Goal: Book appointment/travel/reservation

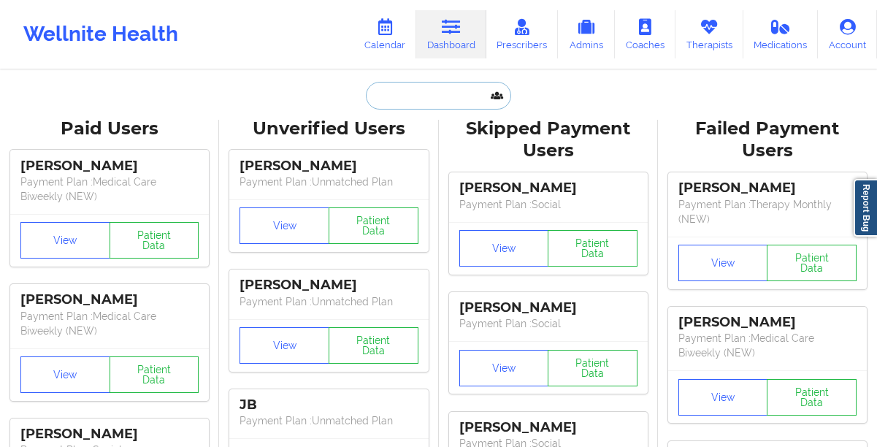
click at [395, 97] on input "text" at bounding box center [438, 96] width 145 height 28
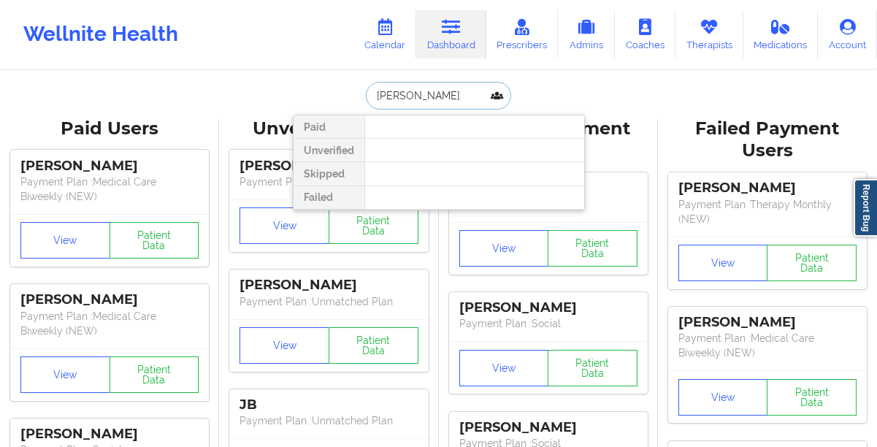
type input "[PERSON_NAME]"
click at [722, 43] on link "Therapists" at bounding box center [710, 34] width 68 height 48
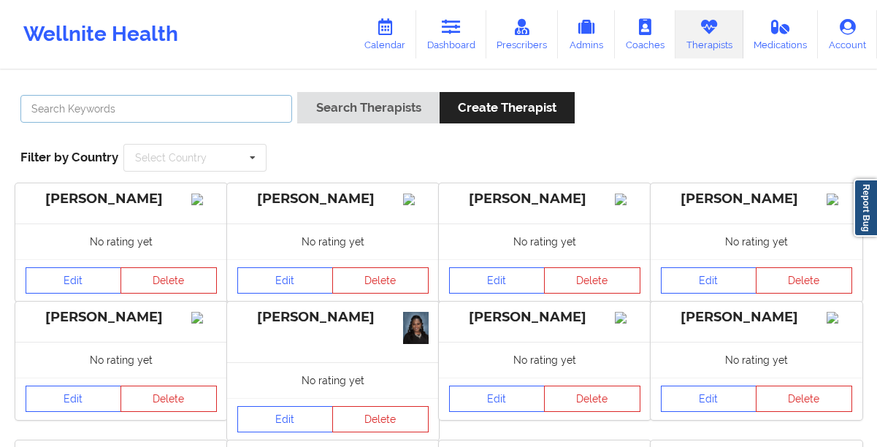
drag, startPoint x: 129, startPoint y: 107, endPoint x: 129, endPoint y: 96, distance: 10.2
click at [129, 104] on input "text" at bounding box center [156, 109] width 272 height 28
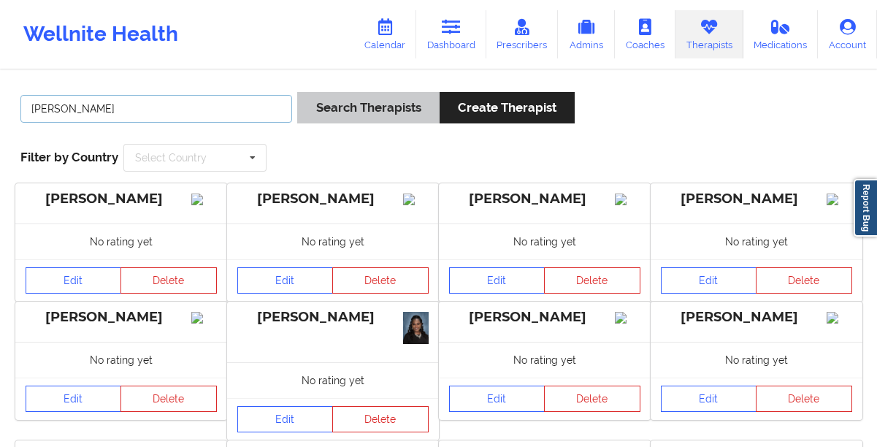
type input "[PERSON_NAME]"
click at [323, 110] on button "Search Therapists" at bounding box center [368, 107] width 142 height 31
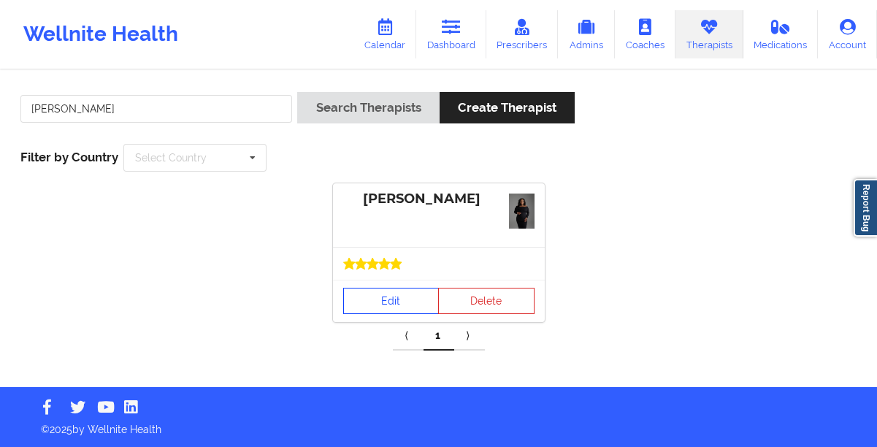
click at [378, 305] on link "Edit" at bounding box center [391, 301] width 96 height 26
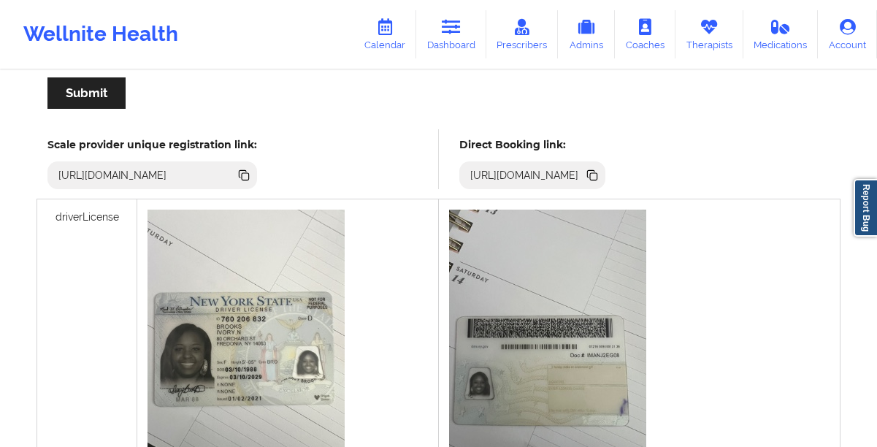
scroll to position [374, 0]
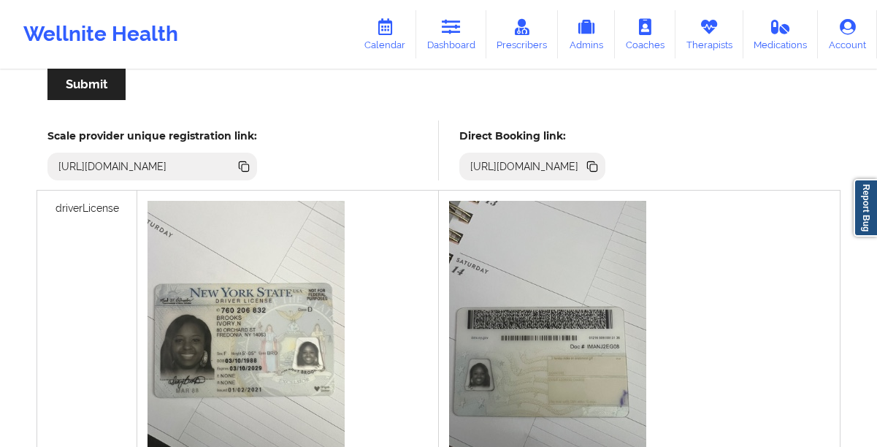
click at [595, 168] on icon at bounding box center [591, 164] width 7 height 7
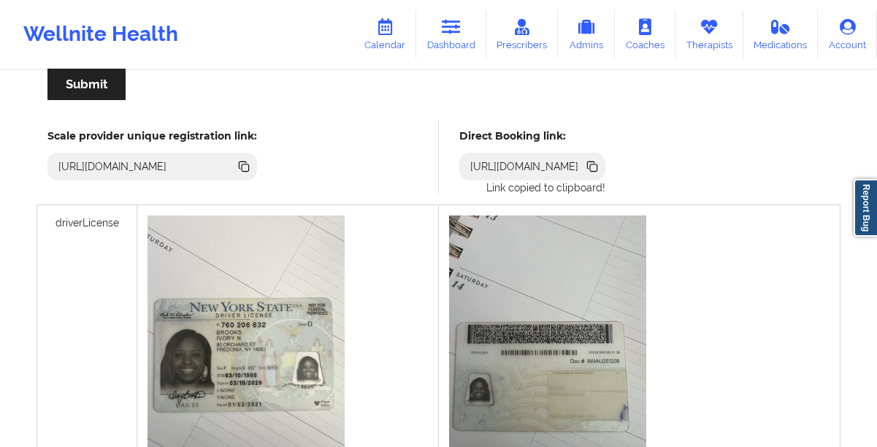
click at [595, 168] on icon at bounding box center [591, 164] width 7 height 7
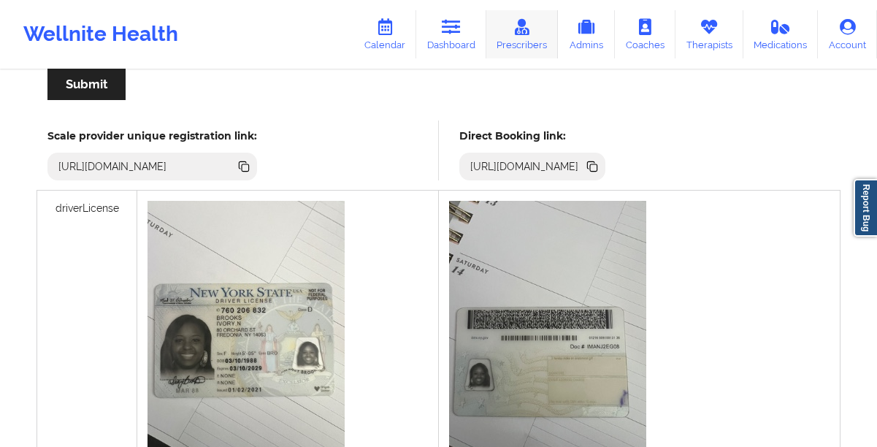
click at [519, 37] on link "Prescribers" at bounding box center [522, 34] width 72 height 48
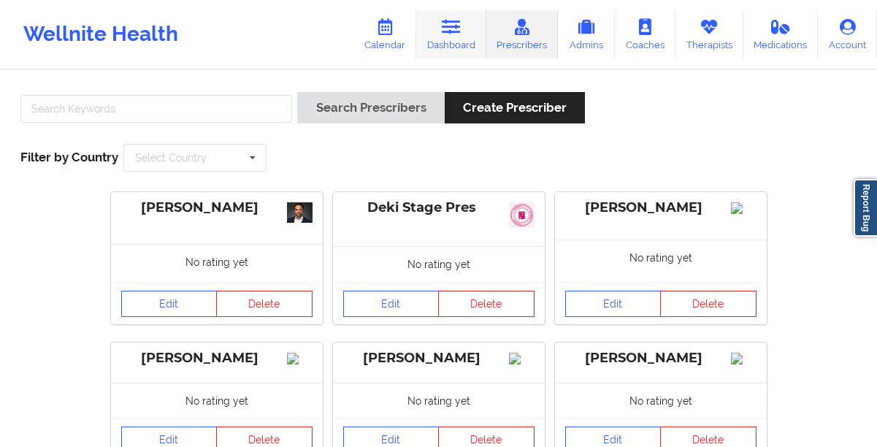
click at [449, 34] on icon at bounding box center [451, 27] width 19 height 16
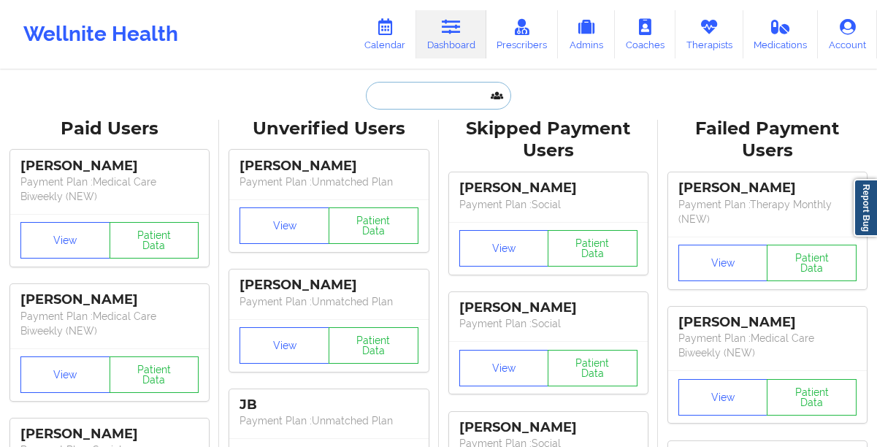
click at [413, 104] on input "text" at bounding box center [438, 96] width 145 height 28
paste input "[PHONE_NUMBER]"
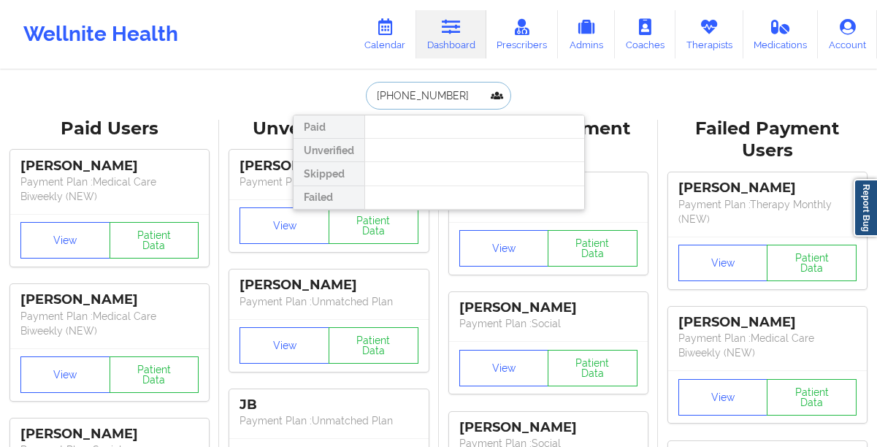
type input "+1917513086"
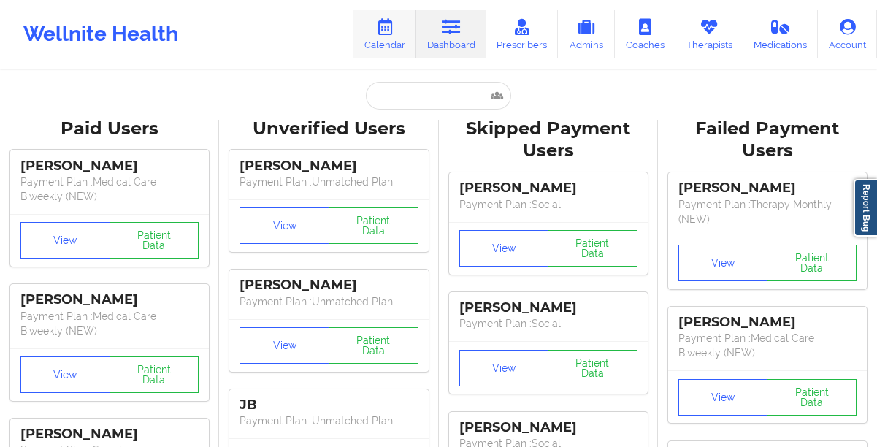
click at [386, 41] on link "Calendar" at bounding box center [385, 34] width 63 height 48
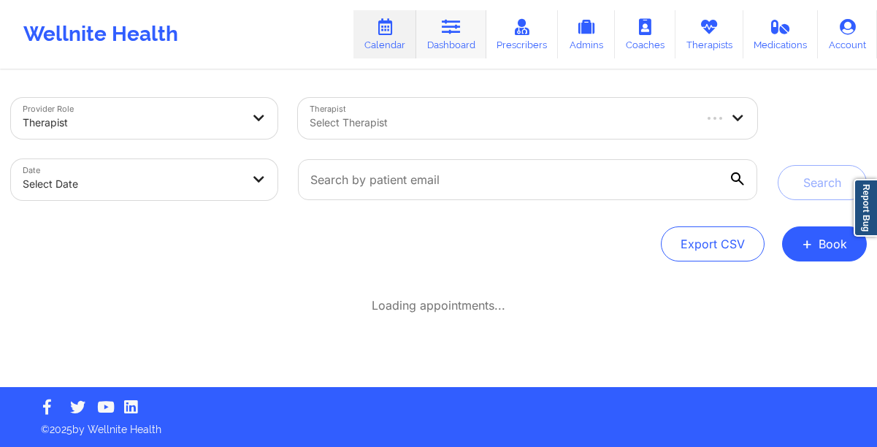
click at [440, 41] on link "Dashboard" at bounding box center [451, 34] width 70 height 48
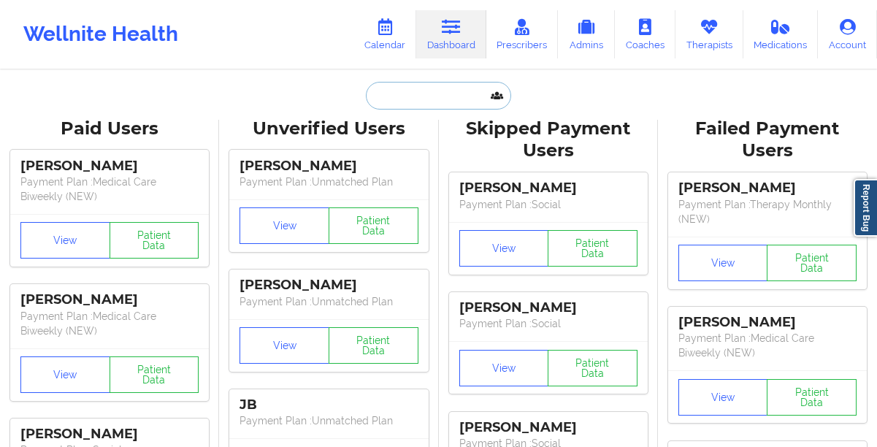
click at [423, 103] on input "text" at bounding box center [438, 96] width 145 height 28
paste input "[EMAIL_ADDRESS][DOMAIN_NAME]"
type input "[EMAIL_ADDRESS][DOMAIN_NAME]"
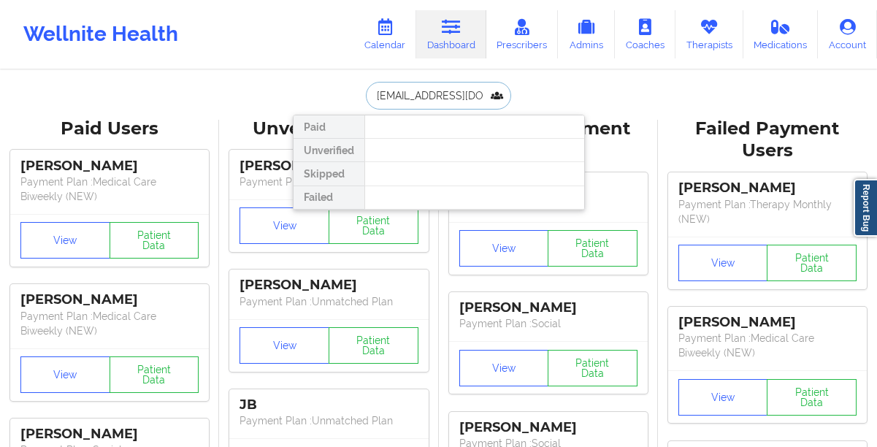
scroll to position [0, 3]
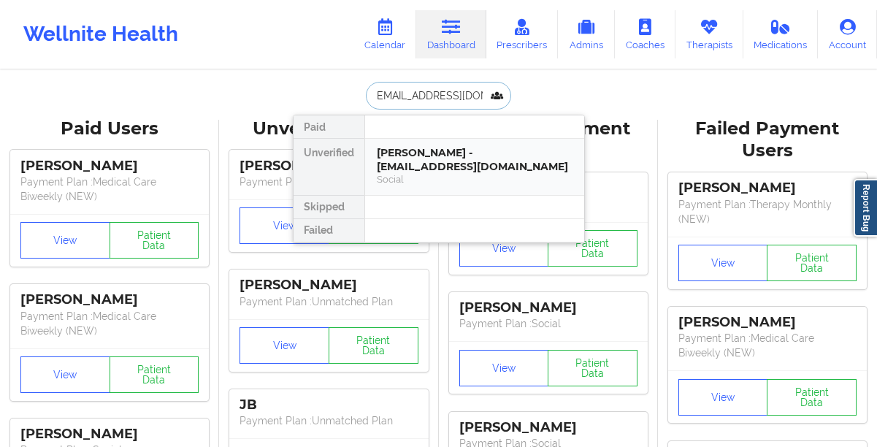
click at [407, 167] on div "[PERSON_NAME] - [EMAIL_ADDRESS][DOMAIN_NAME]" at bounding box center [475, 159] width 196 height 27
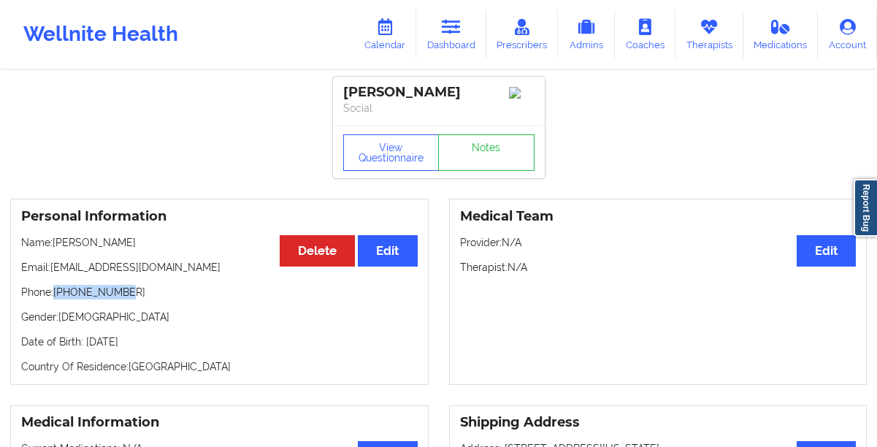
drag, startPoint x: 158, startPoint y: 296, endPoint x: 55, endPoint y: 298, distance: 103.0
click at [55, 298] on p "Phone: [PHONE_NUMBER]" at bounding box center [219, 292] width 397 height 15
copy p "[PHONE_NUMBER]"
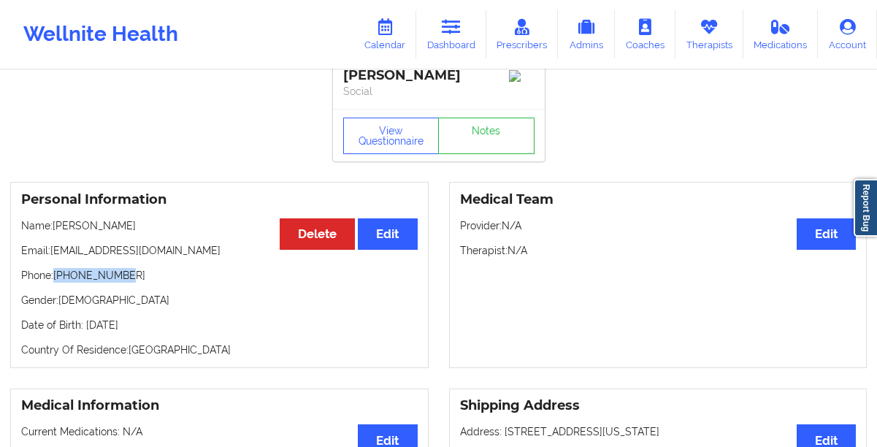
scroll to position [424, 0]
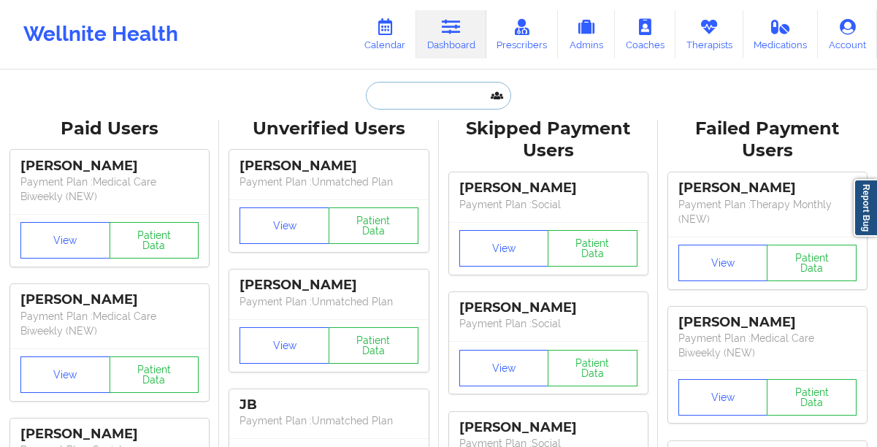
click at [419, 93] on input "text" at bounding box center [438, 96] width 145 height 28
paste input "[PHONE_NUMBER]"
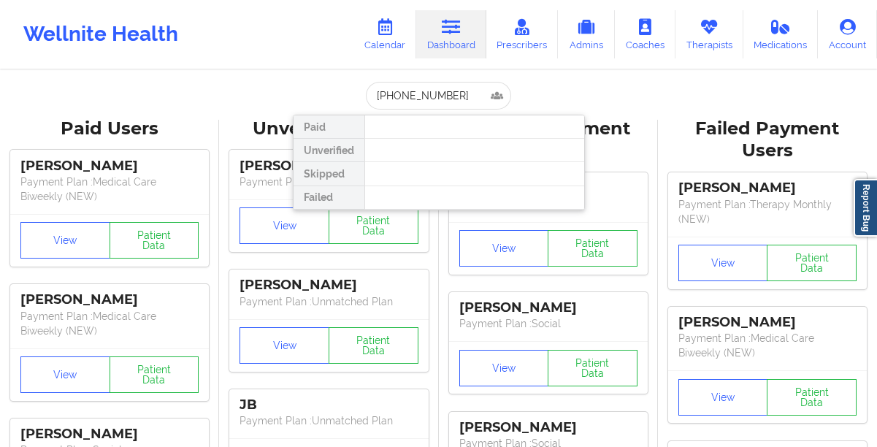
click at [412, 145] on div at bounding box center [475, 150] width 220 height 23
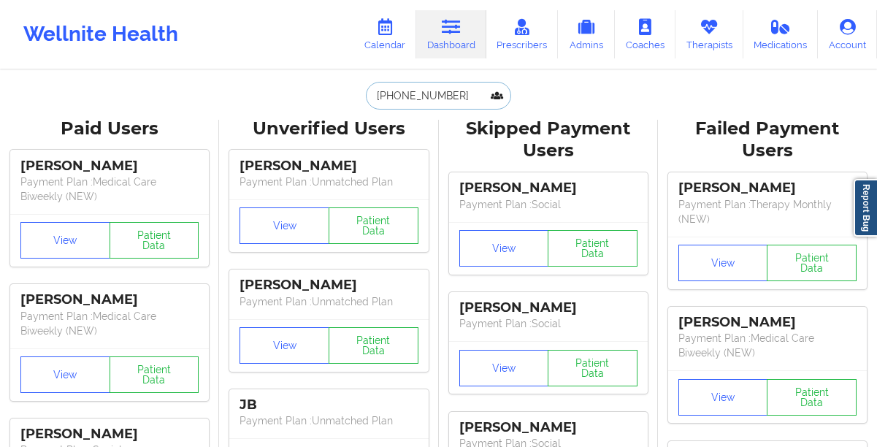
drag, startPoint x: 452, startPoint y: 96, endPoint x: 180, endPoint y: 81, distance: 272.2
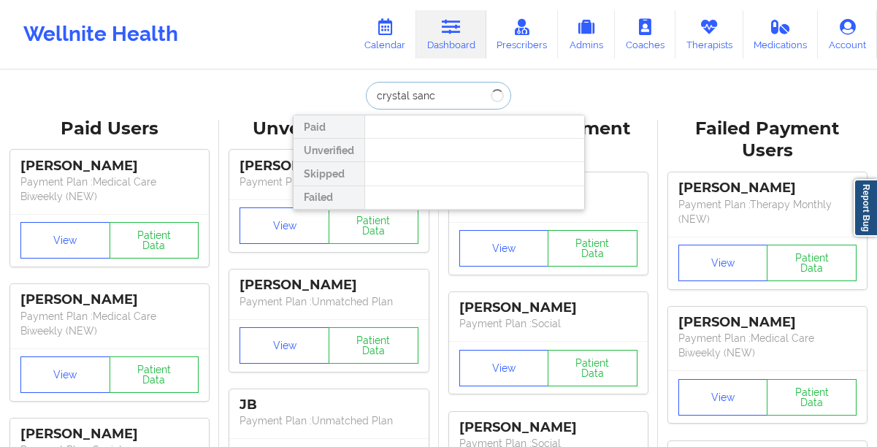
type input "[PERSON_NAME]"
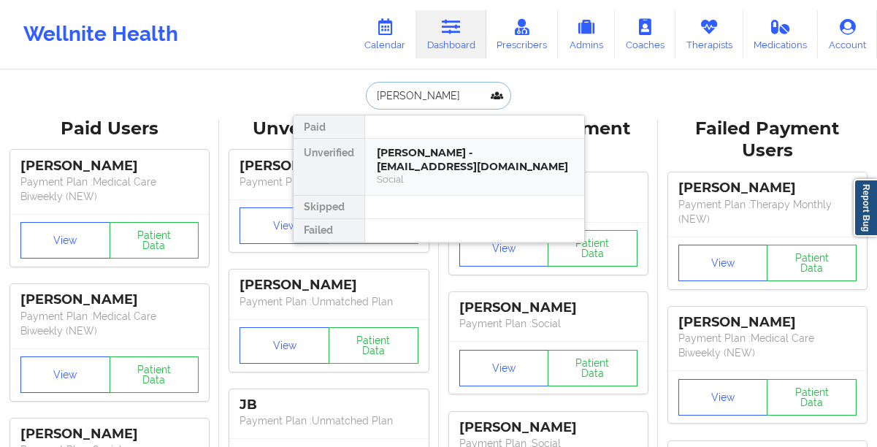
click at [383, 150] on div "[PERSON_NAME] - [EMAIL_ADDRESS][DOMAIN_NAME]" at bounding box center [475, 159] width 196 height 27
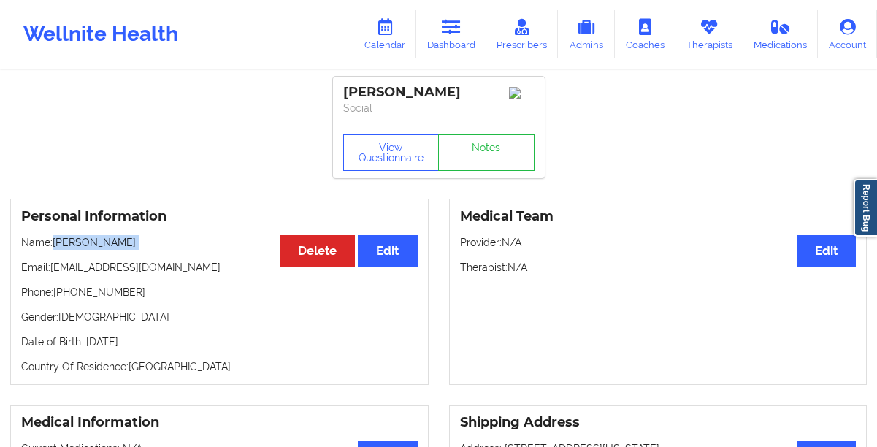
drag, startPoint x: 182, startPoint y: 255, endPoint x: 52, endPoint y: 245, distance: 130.4
click at [52, 245] on div "Personal Information Edit Delete Name: [PERSON_NAME] Email: [EMAIL_ADDRESS][DOM…" at bounding box center [219, 292] width 419 height 186
copy p "[PERSON_NAME]"
drag, startPoint x: 167, startPoint y: 349, endPoint x: 85, endPoint y: 350, distance: 81.8
click at [85, 349] on p "Date of Birth: [DEMOGRAPHIC_DATA]" at bounding box center [219, 342] width 397 height 15
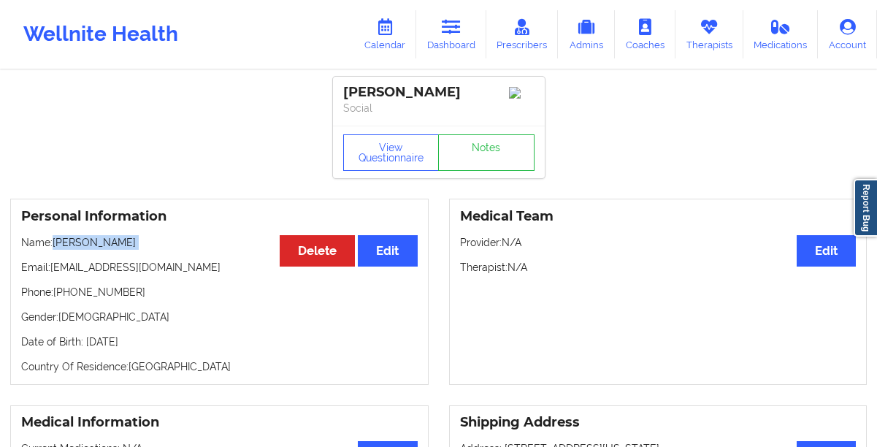
copy p "[DATE]"
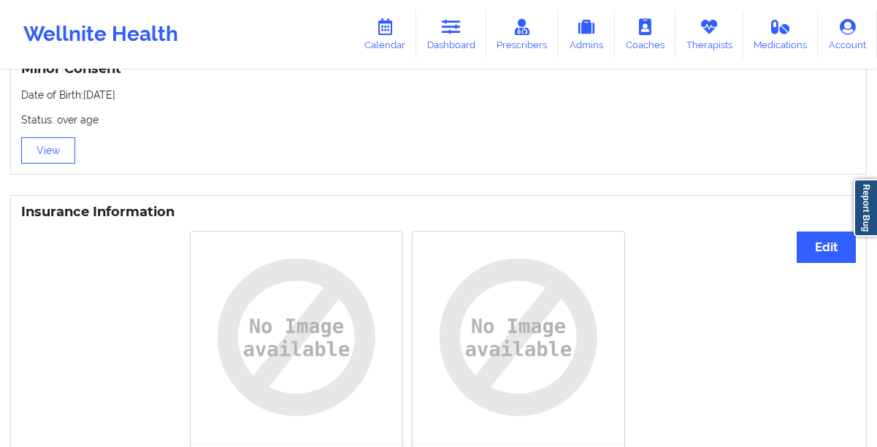
scroll to position [1250, 0]
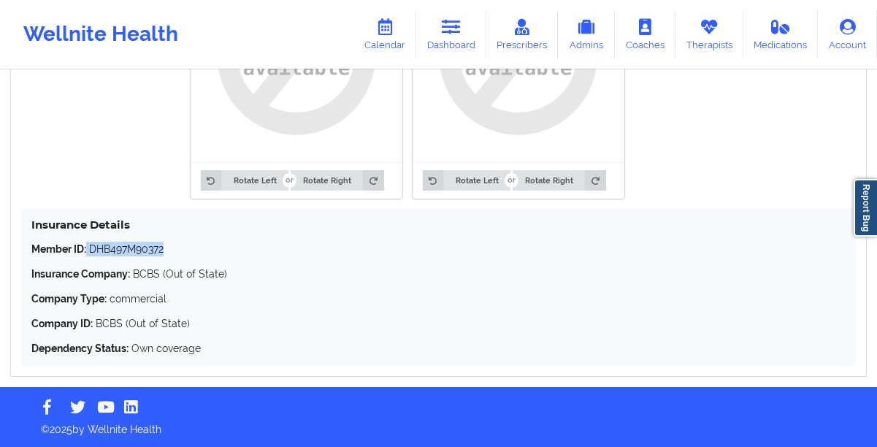
drag, startPoint x: 176, startPoint y: 259, endPoint x: 89, endPoint y: 249, distance: 87.4
click at [89, 249] on div "Member ID: DHB497M90372 Insurance Company: BCBS (Out of State) Company Type: co…" at bounding box center [438, 299] width 814 height 114
copy p "DHB497M90372"
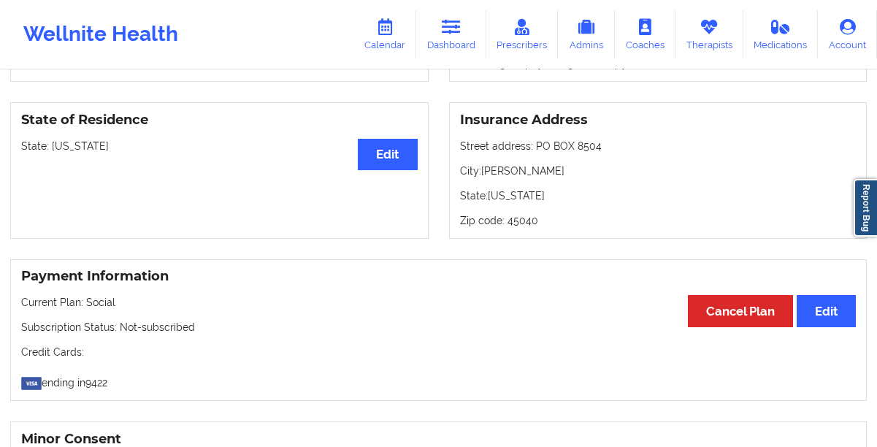
scroll to position [466, 0]
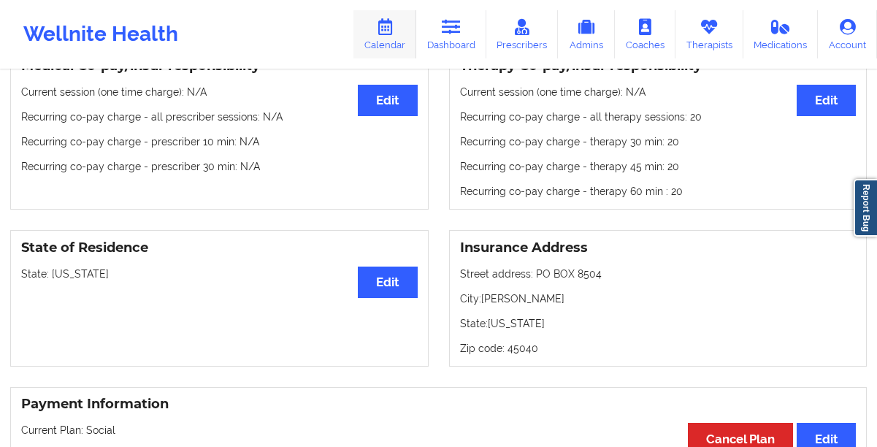
click at [389, 35] on link "Calendar" at bounding box center [385, 34] width 63 height 48
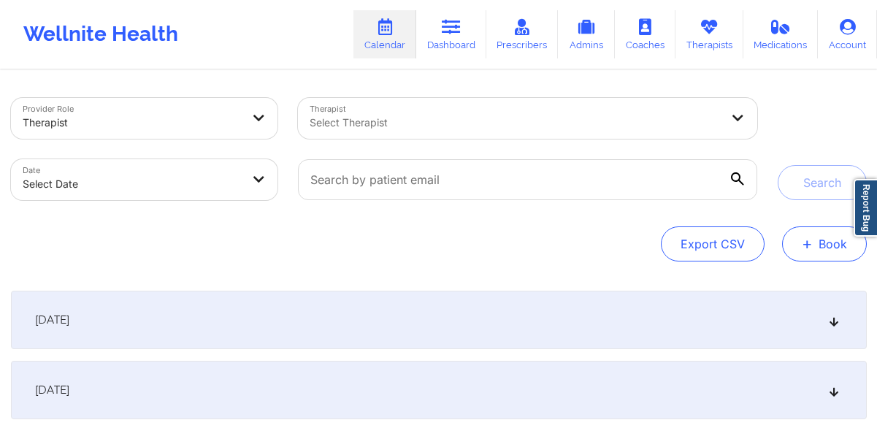
click at [814, 243] on button "+ Book" at bounding box center [824, 243] width 85 height 35
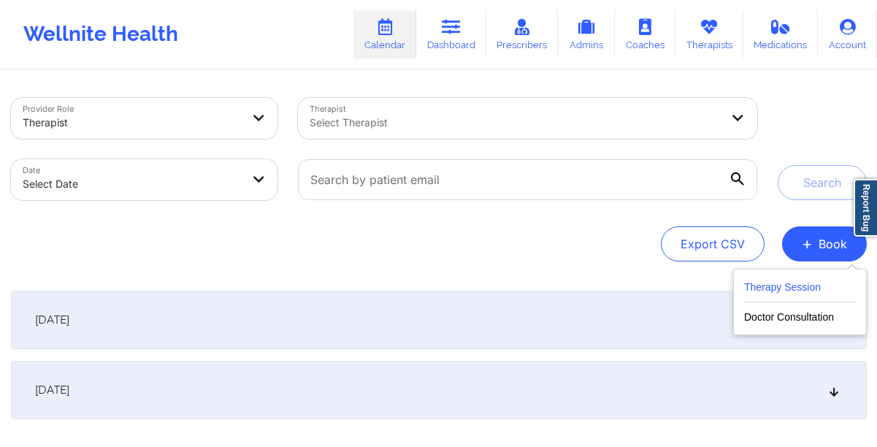
click at [771, 294] on button "Therapy Session" at bounding box center [800, 290] width 112 height 24
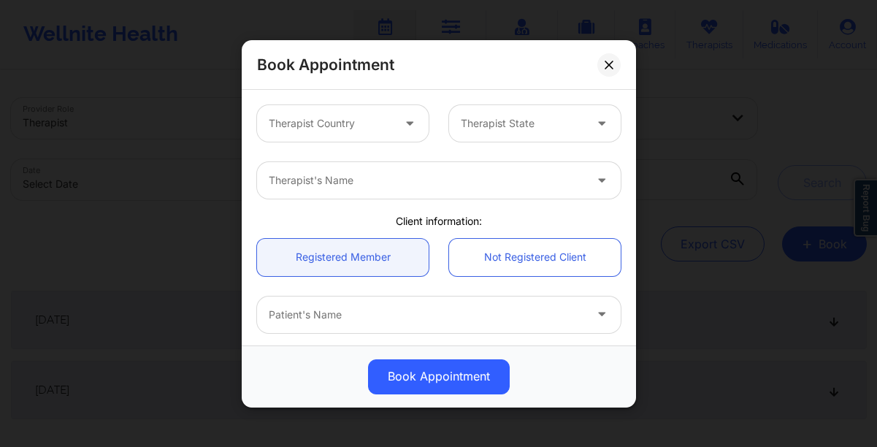
click at [327, 121] on div at bounding box center [330, 124] width 123 height 18
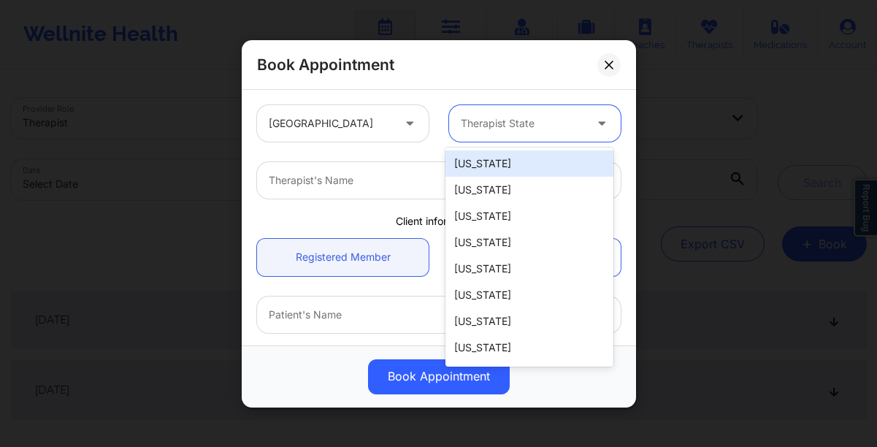
click at [476, 128] on div at bounding box center [522, 124] width 123 height 18
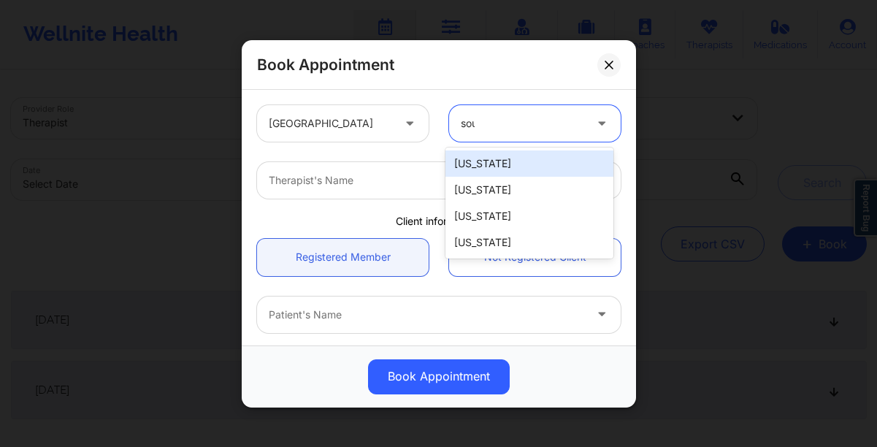
type input "sout"
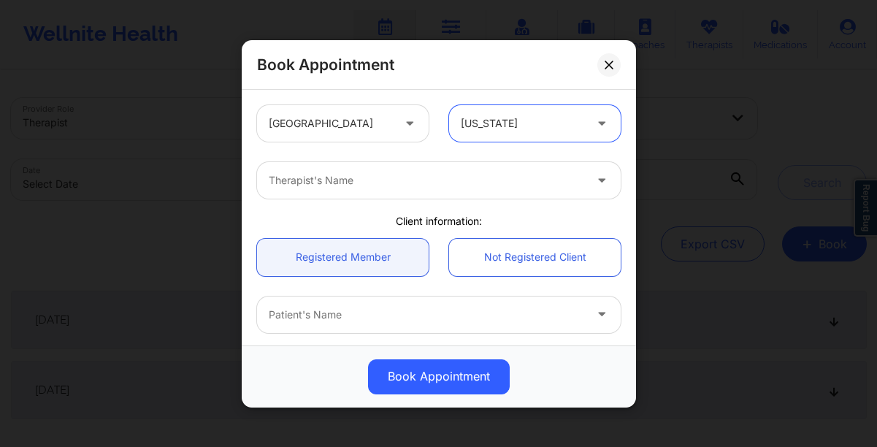
click at [423, 178] on div at bounding box center [427, 181] width 316 height 18
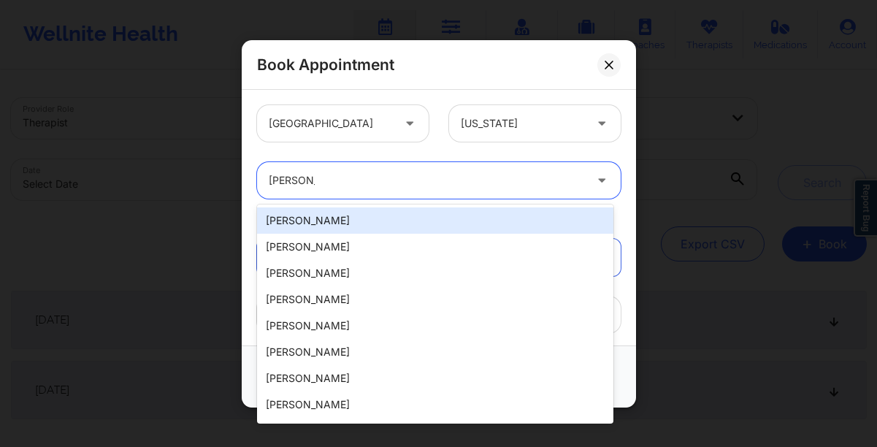
type input "[PERSON_NAME]"
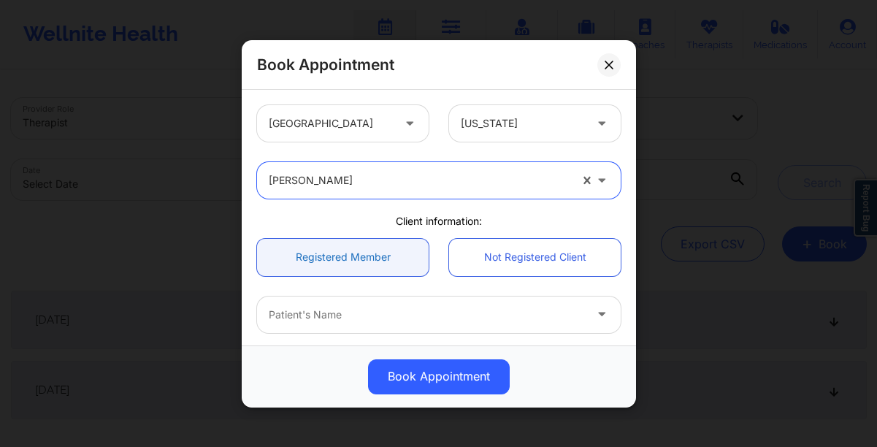
click at [381, 257] on link "Registered Member" at bounding box center [343, 256] width 172 height 37
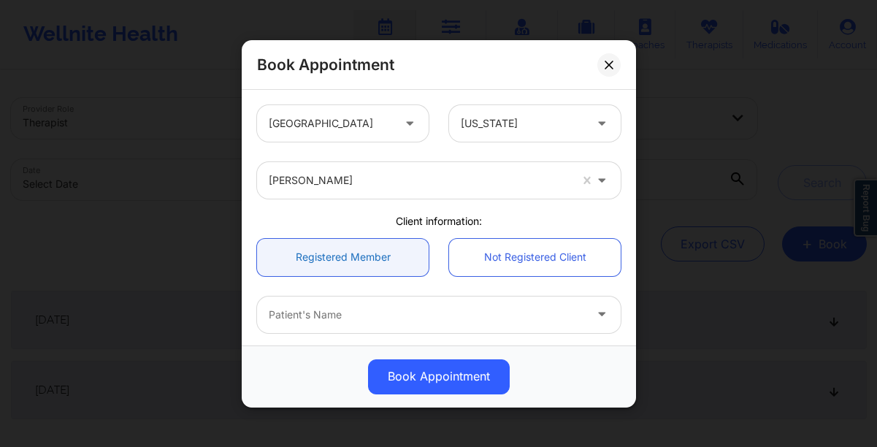
click at [293, 267] on link "Registered Member" at bounding box center [343, 256] width 172 height 37
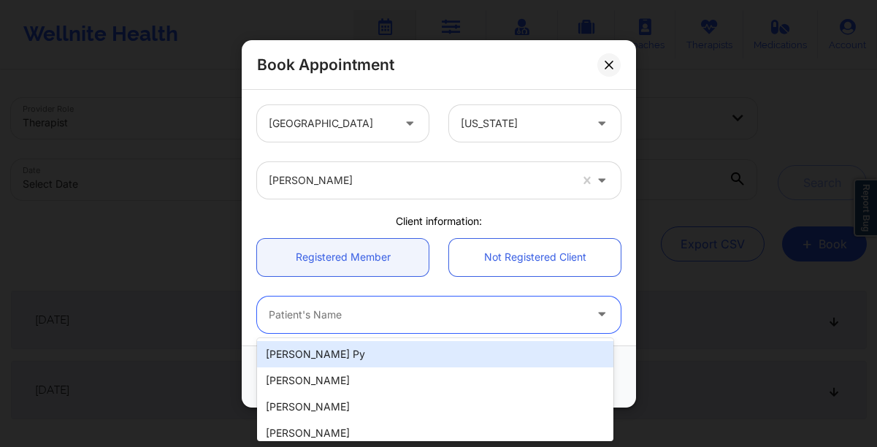
click at [318, 317] on div at bounding box center [427, 315] width 316 height 18
paste input "[PERSON_NAME]"
type input "[PERSON_NAME]"
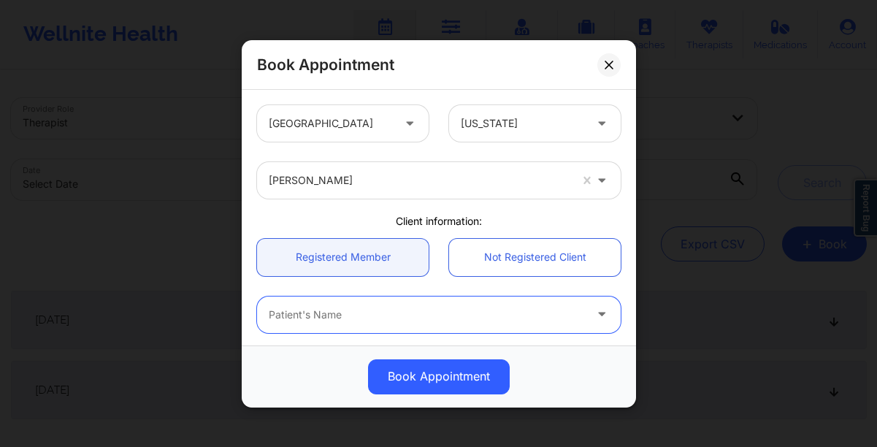
paste input "[PERSON_NAME]"
type input "[PERSON_NAME]"
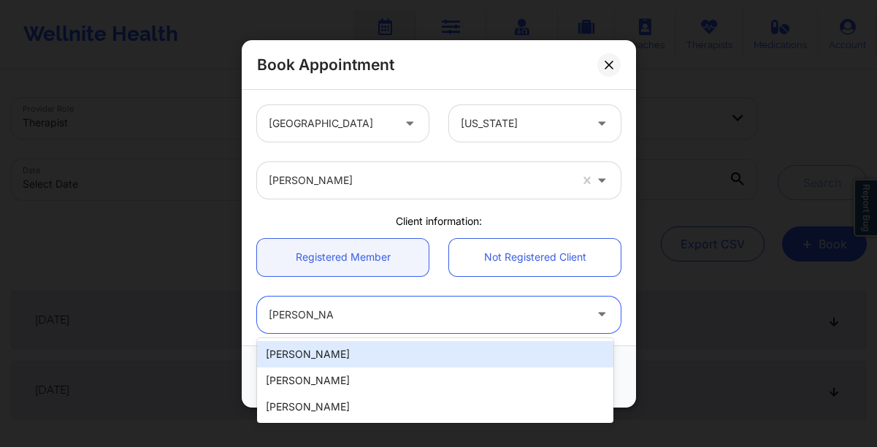
click at [434, 362] on div "[PERSON_NAME]" at bounding box center [435, 354] width 356 height 26
type input "[EMAIL_ADDRESS][DOMAIN_NAME]"
type input "[PHONE_NUMBER]"
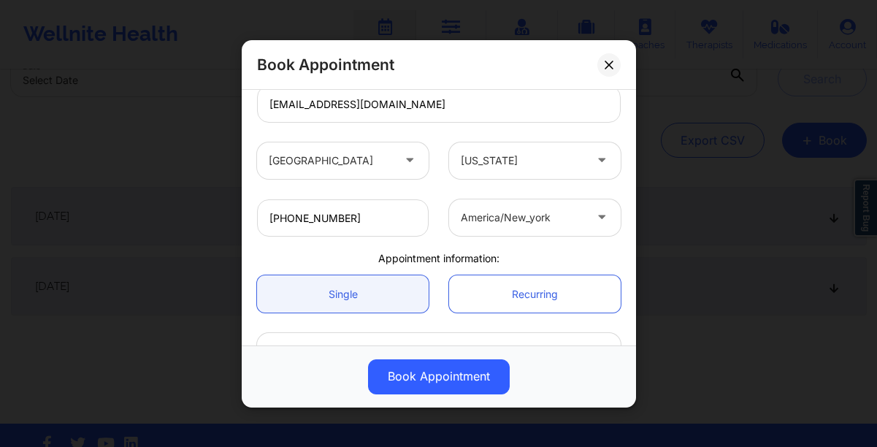
scroll to position [287, 0]
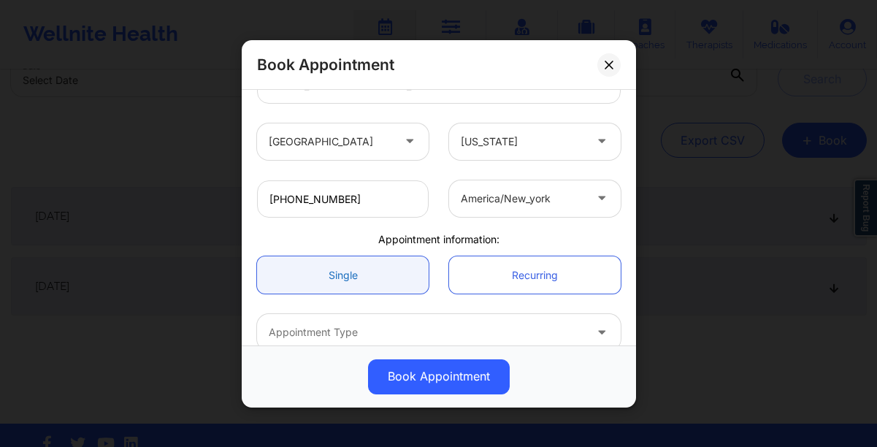
click at [351, 274] on link "Single" at bounding box center [343, 274] width 172 height 37
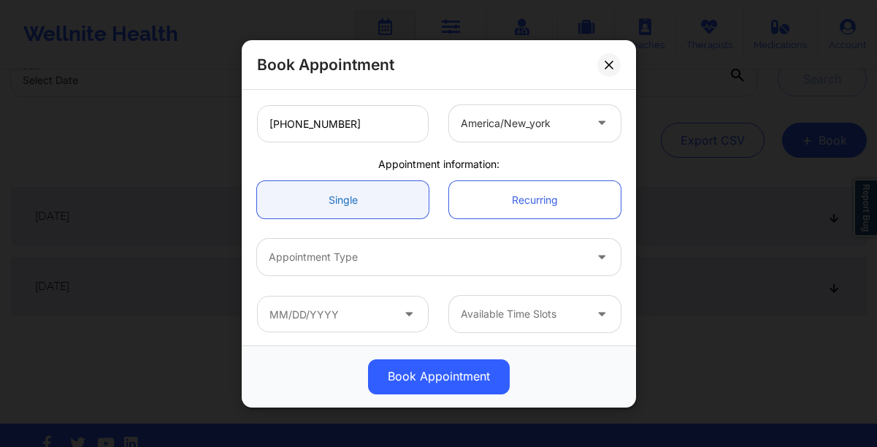
scroll to position [365, 0]
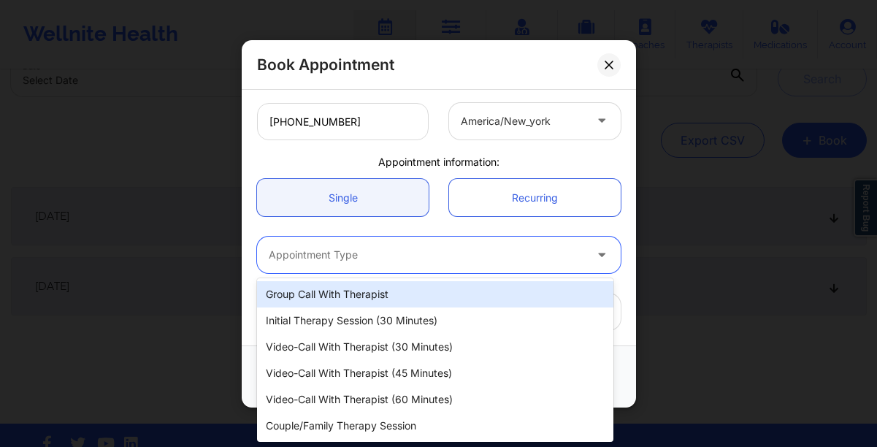
click at [369, 260] on div at bounding box center [427, 255] width 316 height 18
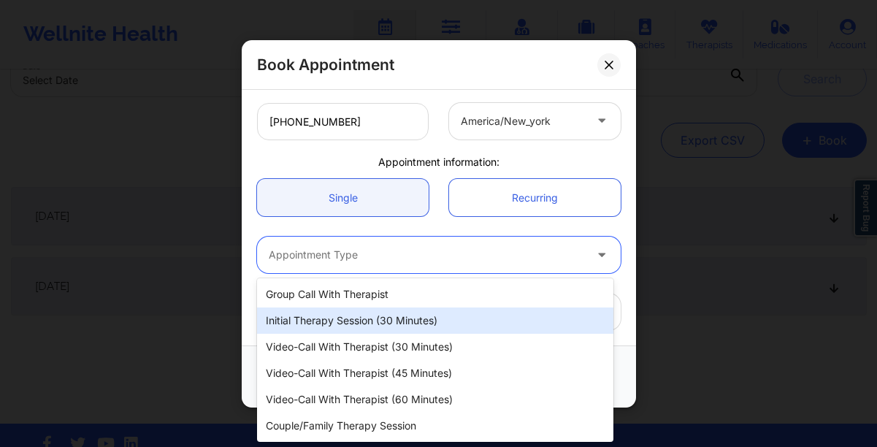
click at [358, 318] on div "Initial Therapy Session (30 minutes)" at bounding box center [435, 321] width 356 height 26
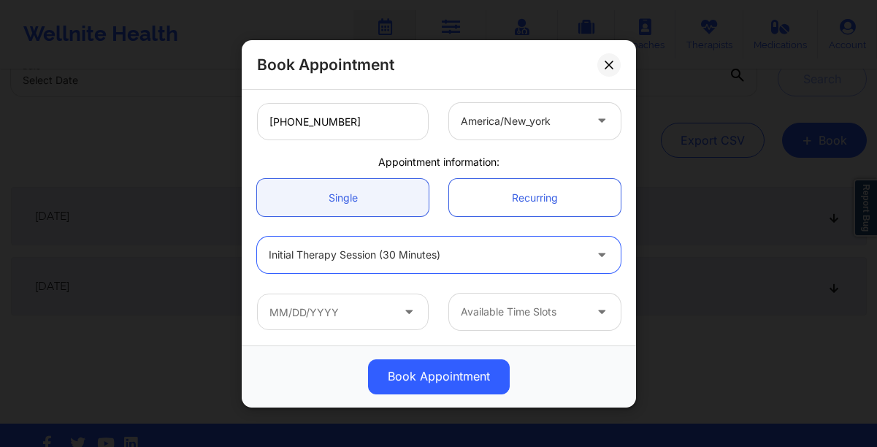
click at [405, 313] on icon at bounding box center [409, 308] width 15 height 12
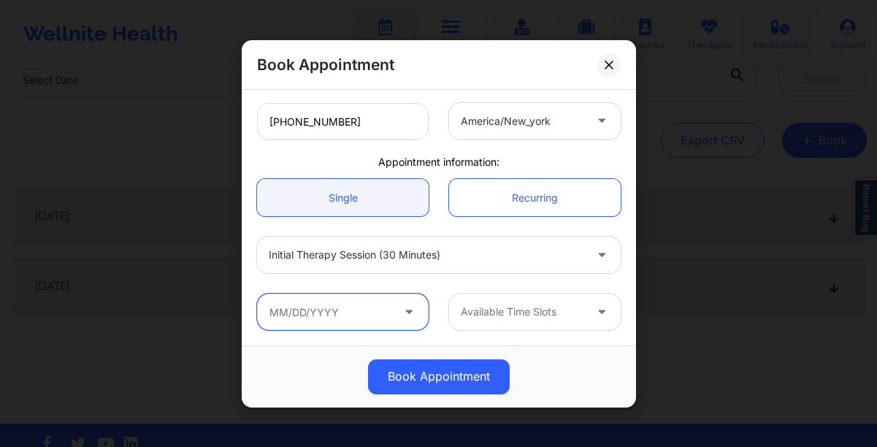
click at [362, 313] on input "text" at bounding box center [343, 312] width 172 height 37
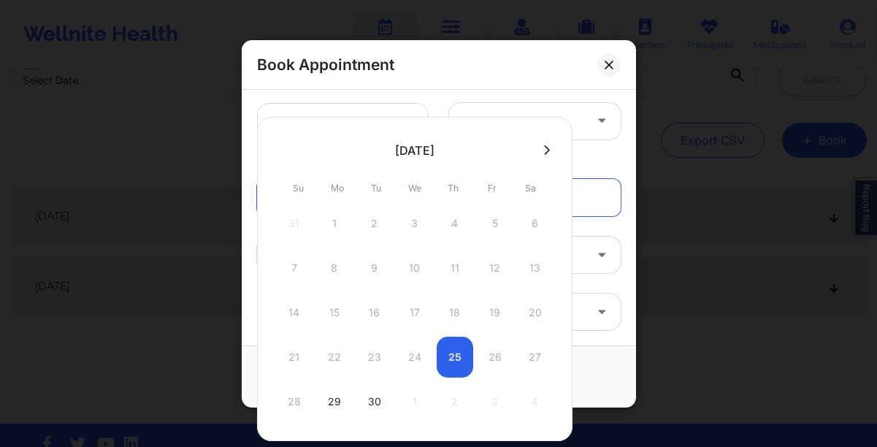
click at [492, 356] on div "21 22 23 24 25 26 27" at bounding box center [415, 357] width 278 height 41
click at [430, 356] on div "21 22 23 24 25 26 27" at bounding box center [415, 357] width 278 height 41
click at [590, 161] on div "Appointment information:" at bounding box center [439, 161] width 384 height 15
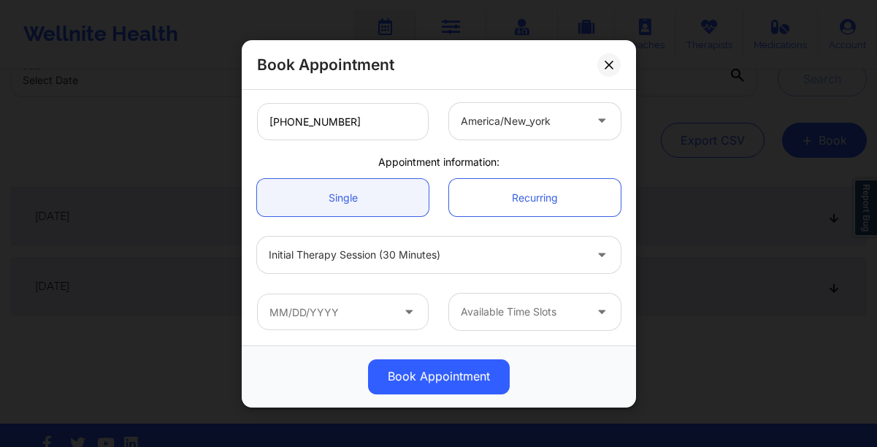
click at [434, 256] on div at bounding box center [427, 255] width 316 height 18
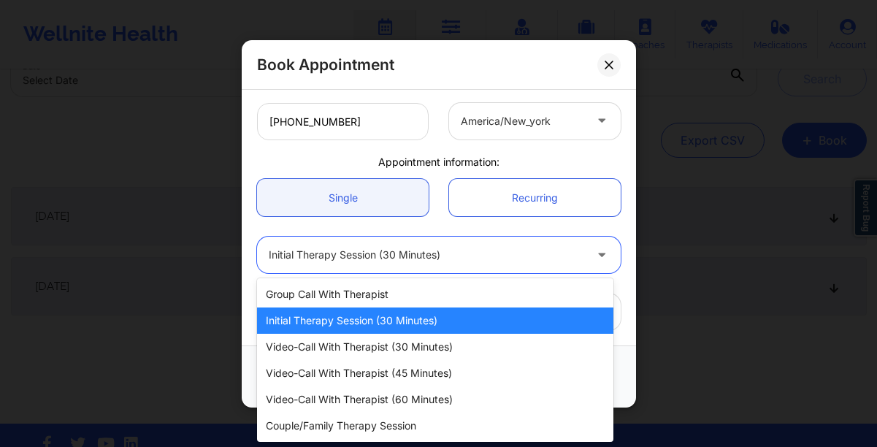
click at [432, 323] on div "Initial Therapy Session (30 minutes)" at bounding box center [435, 321] width 356 height 26
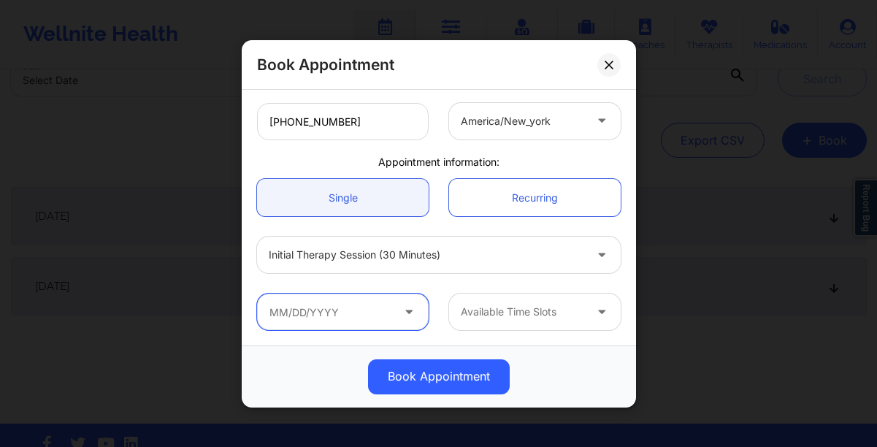
click at [368, 317] on input "text" at bounding box center [343, 312] width 172 height 37
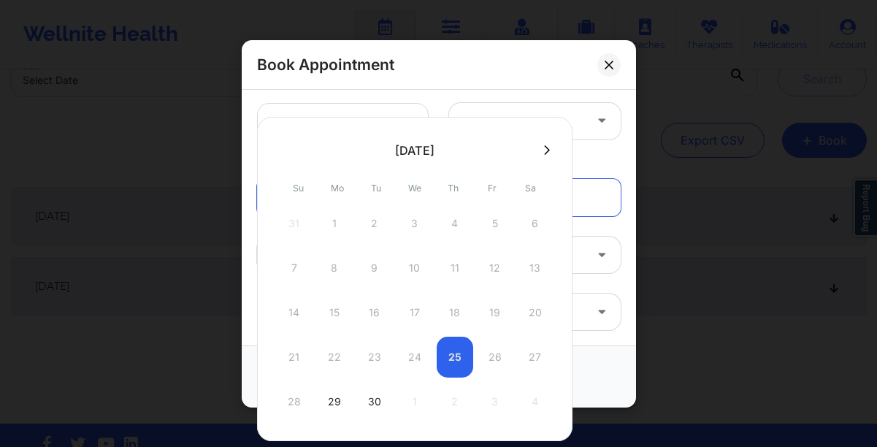
click at [596, 308] on icon at bounding box center [602, 308] width 15 height 12
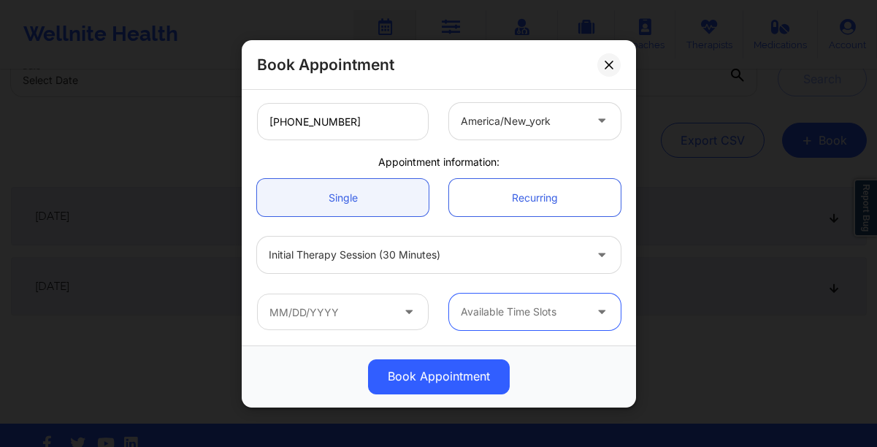
click at [596, 308] on icon at bounding box center [602, 308] width 15 height 12
click at [406, 318] on span at bounding box center [411, 311] width 18 height 18
click at [312, 318] on input "text" at bounding box center [343, 312] width 172 height 37
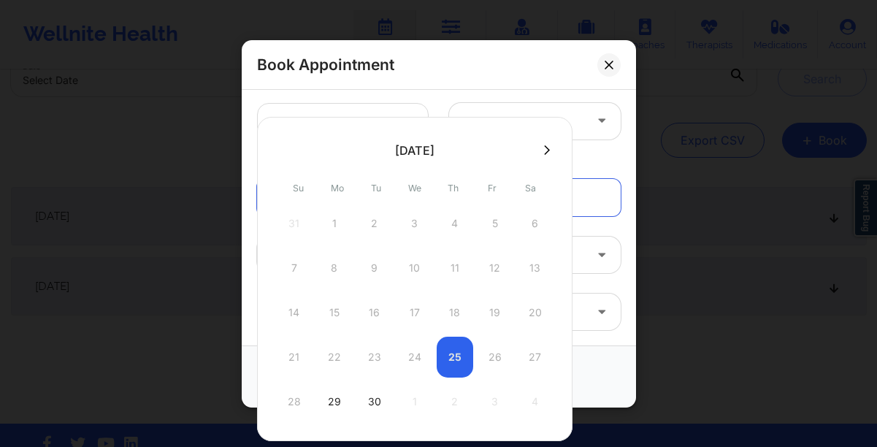
click at [312, 318] on div "14 15 16 17 18 19 20" at bounding box center [415, 312] width 278 height 41
click at [336, 400] on div "29" at bounding box center [334, 401] width 37 height 41
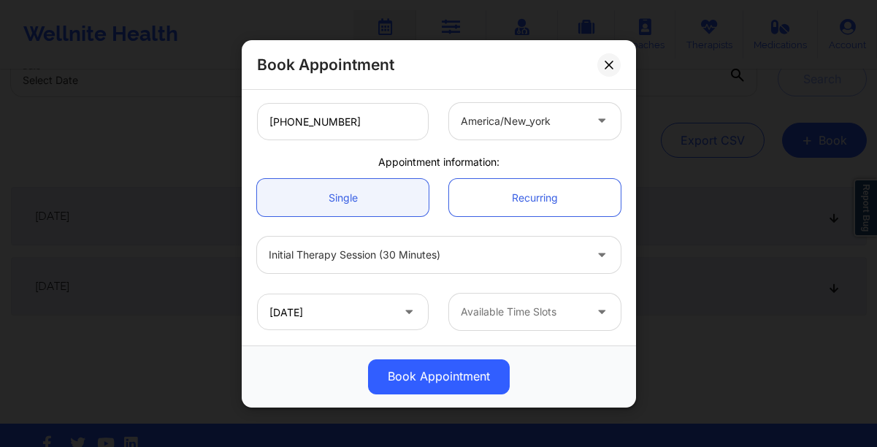
type input "[DATE]"
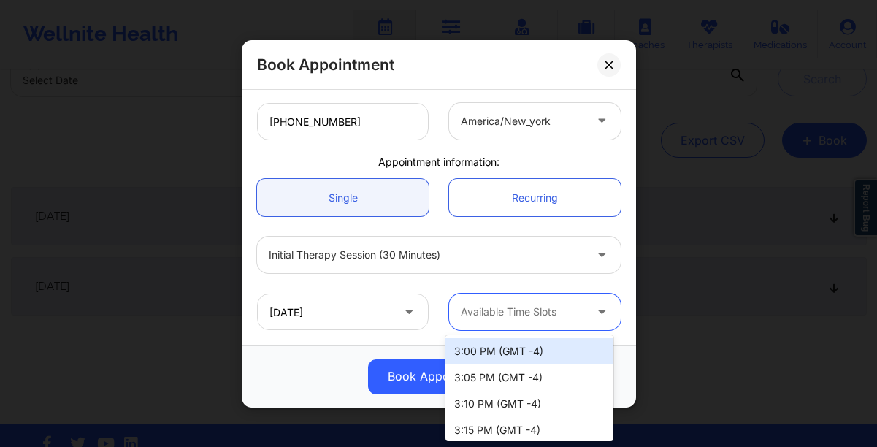
click at [492, 325] on div "Available Time Slots" at bounding box center [517, 312] width 137 height 37
click at [487, 323] on div "Available Time Slots" at bounding box center [517, 312] width 137 height 37
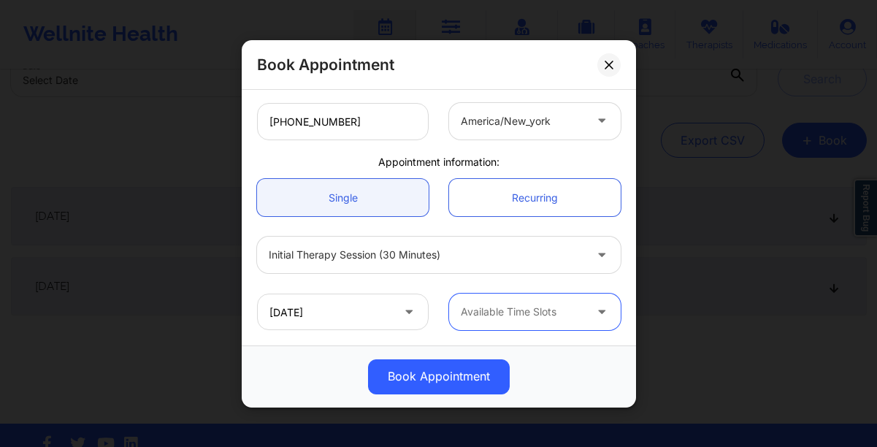
click at [670, 291] on div "Book Appointment [GEOGRAPHIC_DATA] [US_STATE] [PERSON_NAME] Client information:…" at bounding box center [438, 223] width 877 height 447
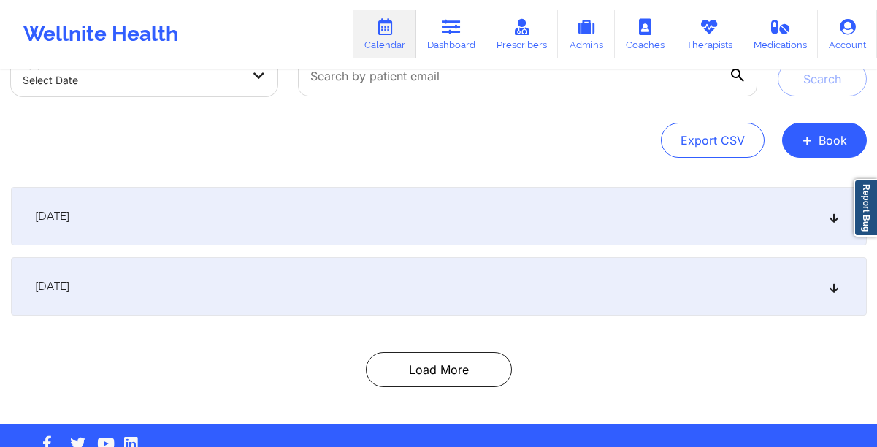
scroll to position [0, 0]
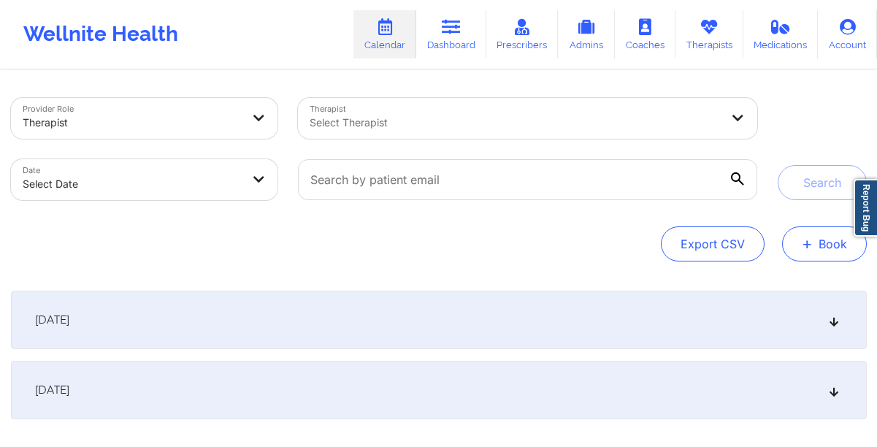
click at [825, 238] on button "+ Book" at bounding box center [824, 243] width 85 height 35
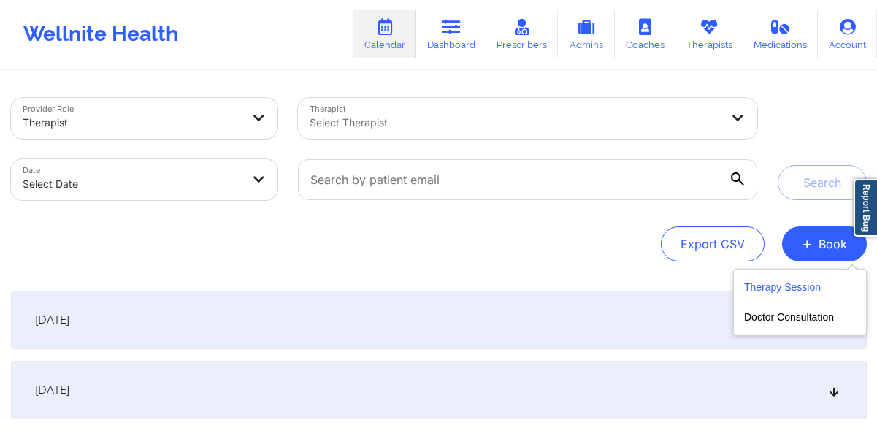
click at [757, 278] on button "Therapy Session" at bounding box center [800, 290] width 112 height 24
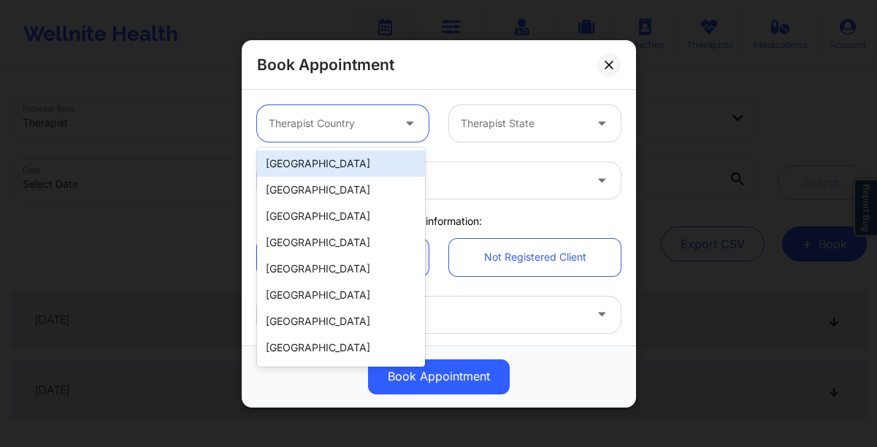
click at [307, 131] on div at bounding box center [330, 124] width 123 height 18
click at [300, 166] on div "[GEOGRAPHIC_DATA]" at bounding box center [341, 163] width 168 height 26
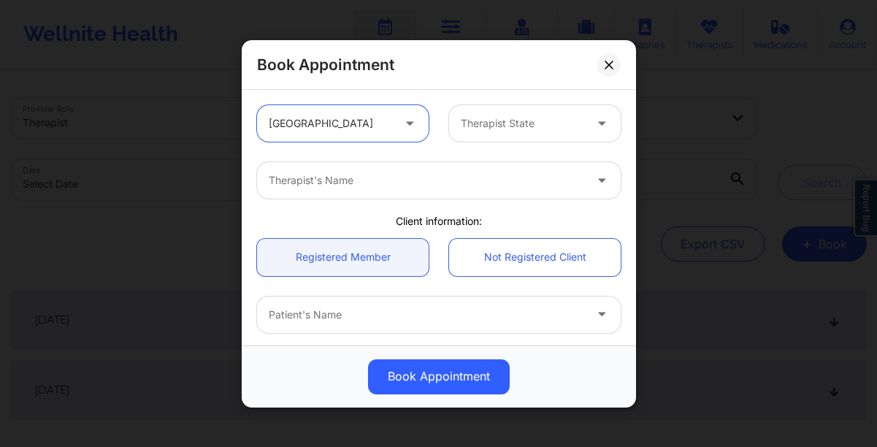
click at [517, 129] on div at bounding box center [522, 124] width 123 height 18
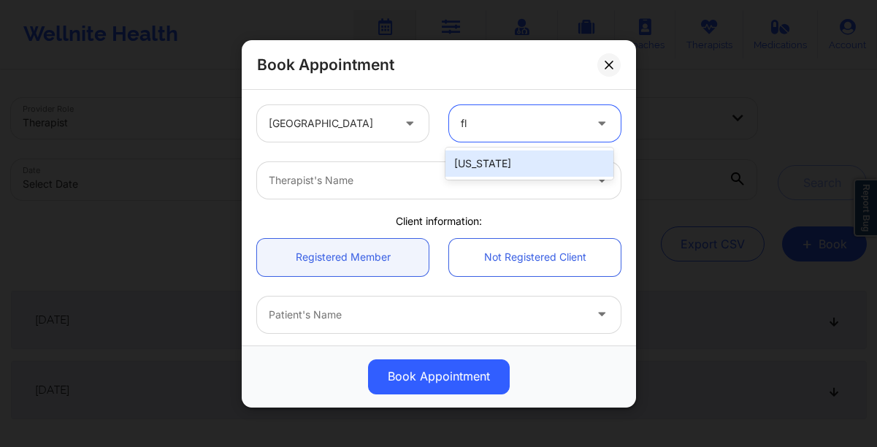
type input "flo"
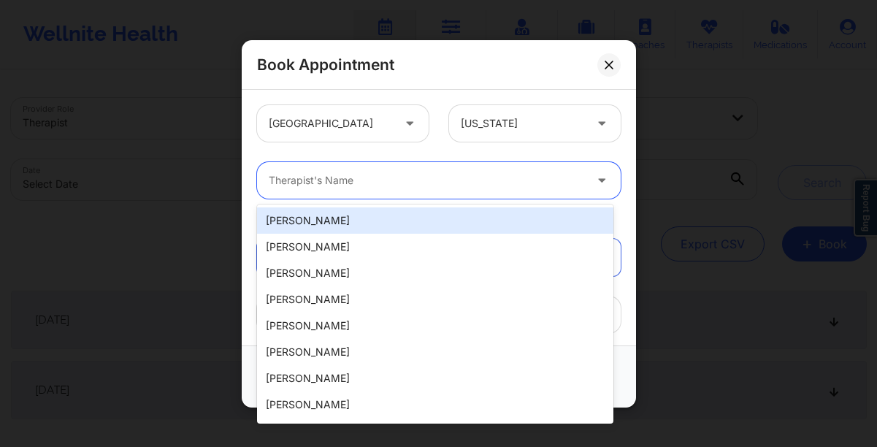
click at [380, 194] on div "Therapist's Name" at bounding box center [421, 180] width 329 height 37
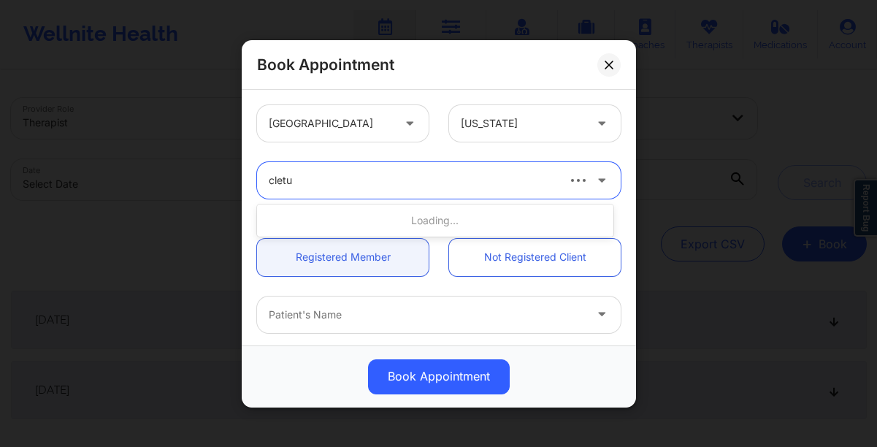
type input "[PERSON_NAME]"
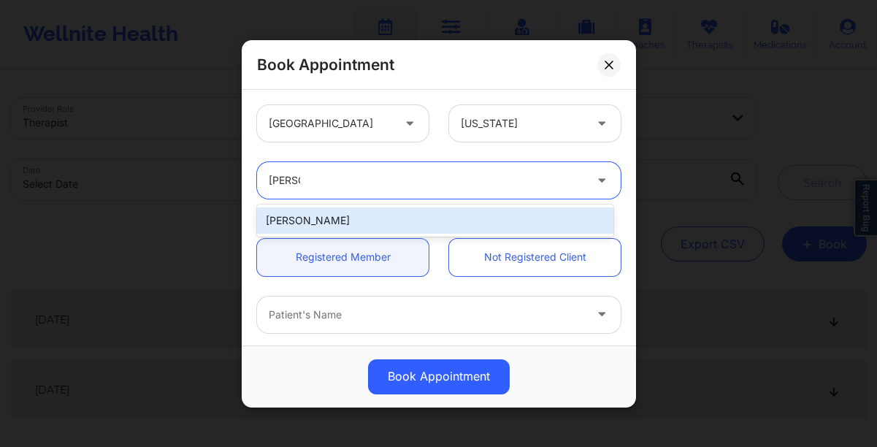
click at [337, 221] on div "[PERSON_NAME]" at bounding box center [435, 220] width 356 height 26
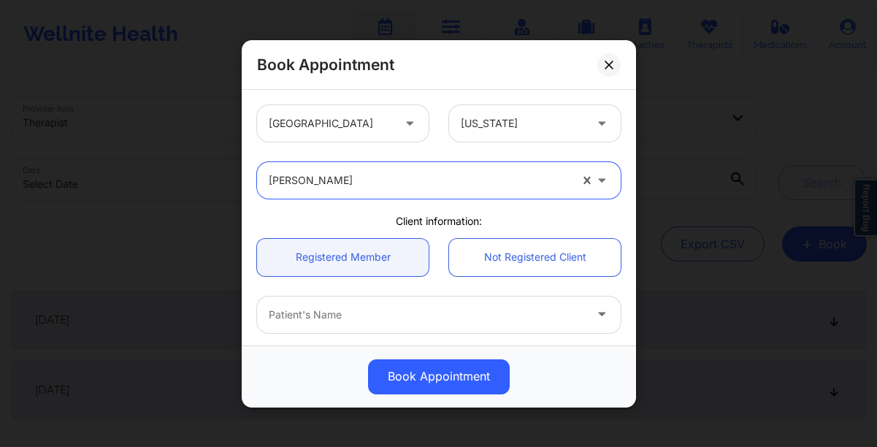
click at [330, 256] on link "Registered Member" at bounding box center [343, 256] width 172 height 37
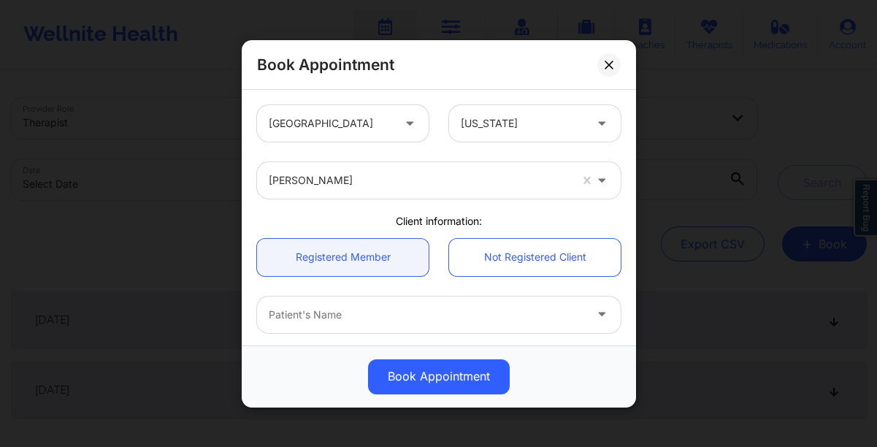
click at [335, 305] on div "Patient's Name" at bounding box center [421, 314] width 329 height 37
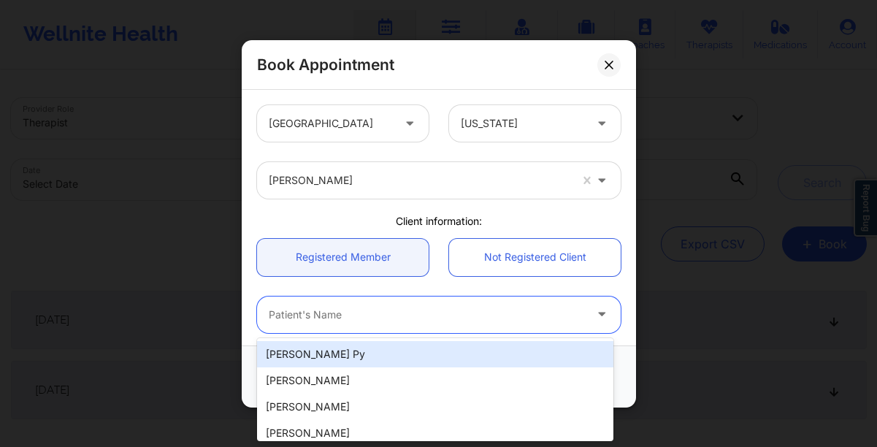
paste input "[PHONE_NUMBER]"
type input "[PHONE_NUMBER]"
click at [427, 309] on div at bounding box center [427, 315] width 316 height 18
paste input "[PERSON_NAME]"
type input "[PERSON_NAME]"
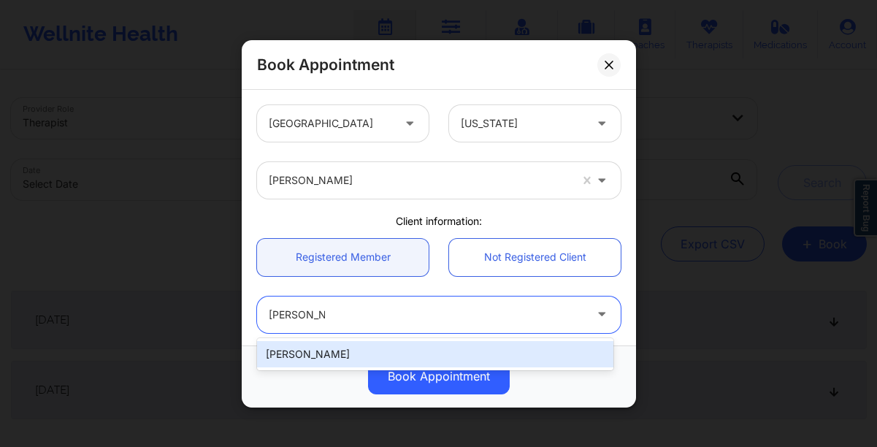
click at [388, 348] on div "[PERSON_NAME]" at bounding box center [435, 354] width 356 height 26
type input "[PERSON_NAME][EMAIL_ADDRESS][PERSON_NAME][DOMAIN_NAME]"
type input "[PHONE_NUMBER]"
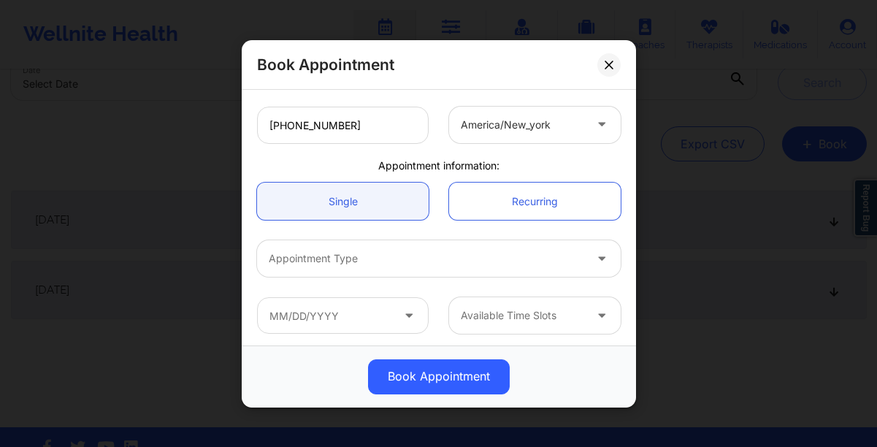
scroll to position [365, 0]
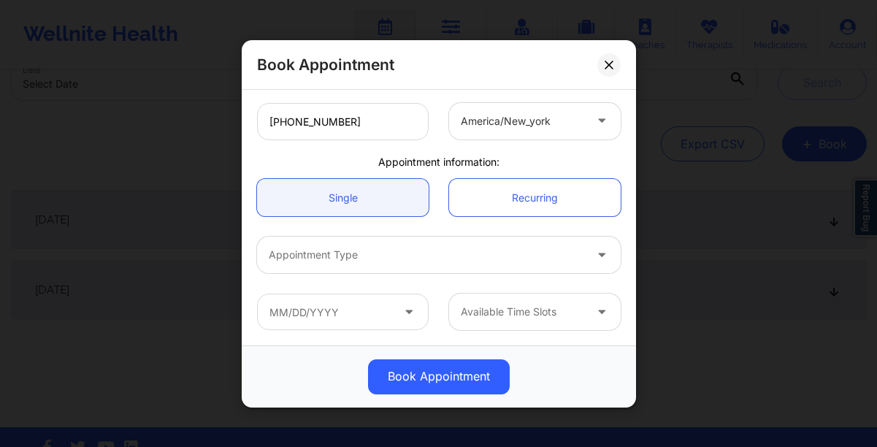
click at [426, 246] on div at bounding box center [427, 255] width 316 height 18
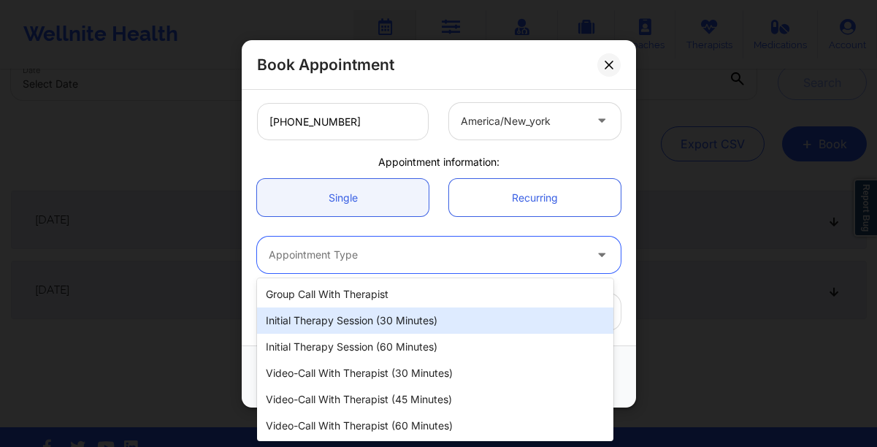
click at [359, 321] on div "Initial Therapy Session (30 minutes)" at bounding box center [435, 321] width 356 height 26
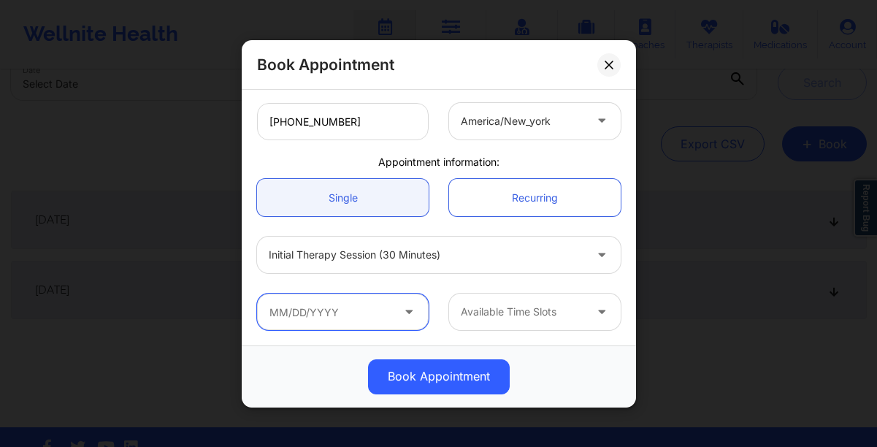
click at [359, 321] on input "text" at bounding box center [343, 312] width 172 height 37
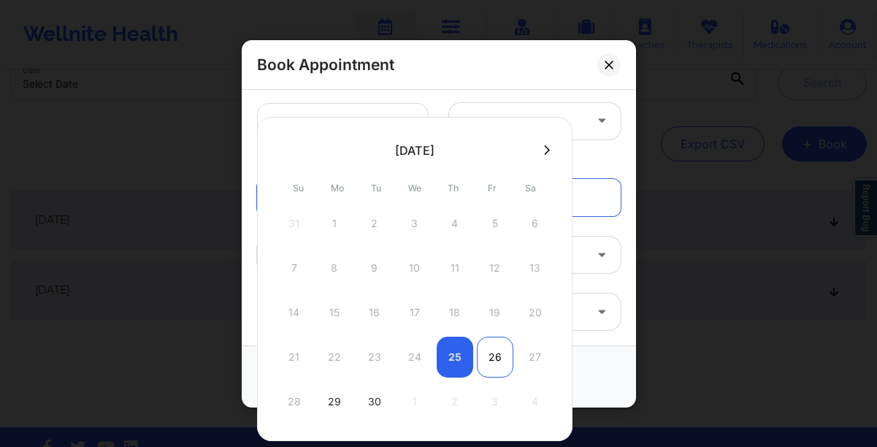
click at [491, 358] on div "26" at bounding box center [495, 357] width 37 height 41
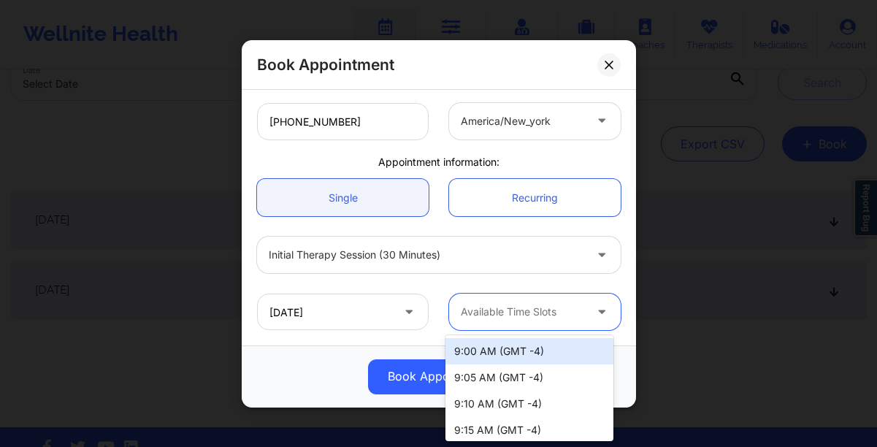
click at [465, 313] on div at bounding box center [522, 312] width 123 height 18
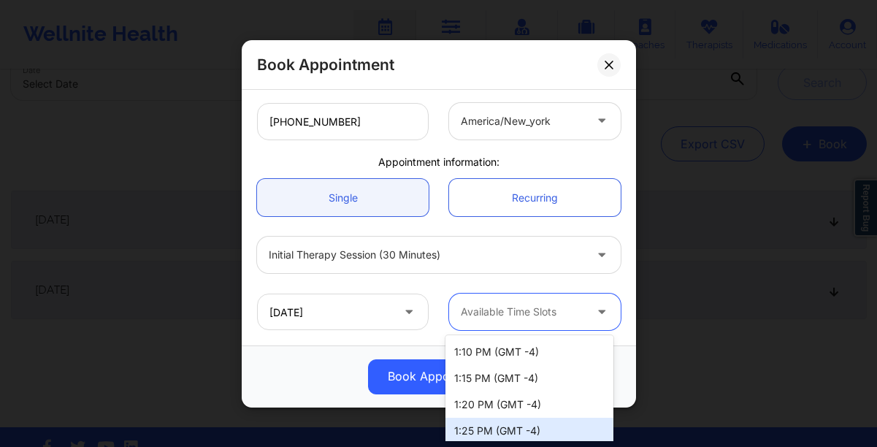
scroll to position [1346, 0]
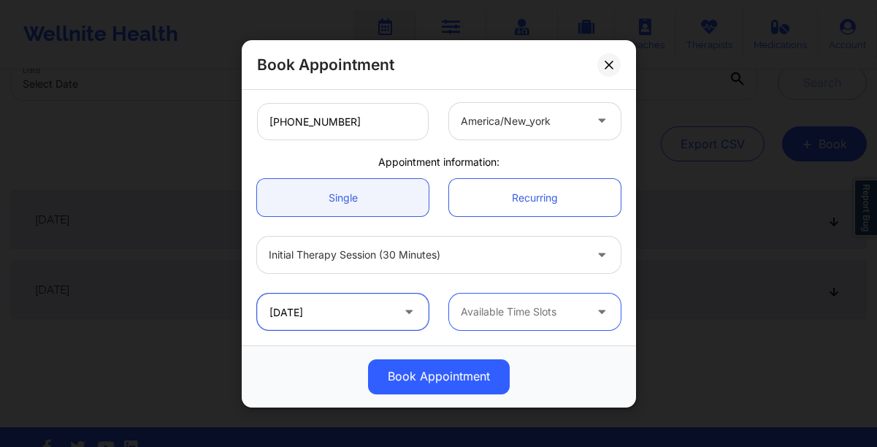
click at [367, 311] on input "[DATE]" at bounding box center [343, 312] width 172 height 37
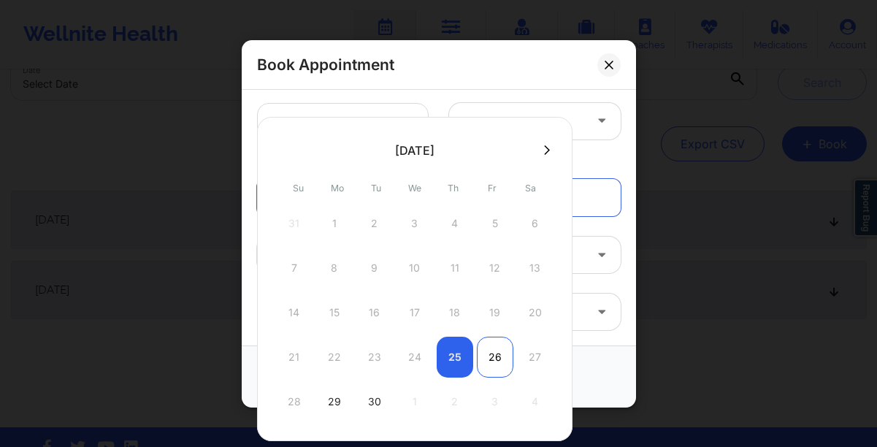
click at [492, 361] on div "26" at bounding box center [495, 357] width 37 height 41
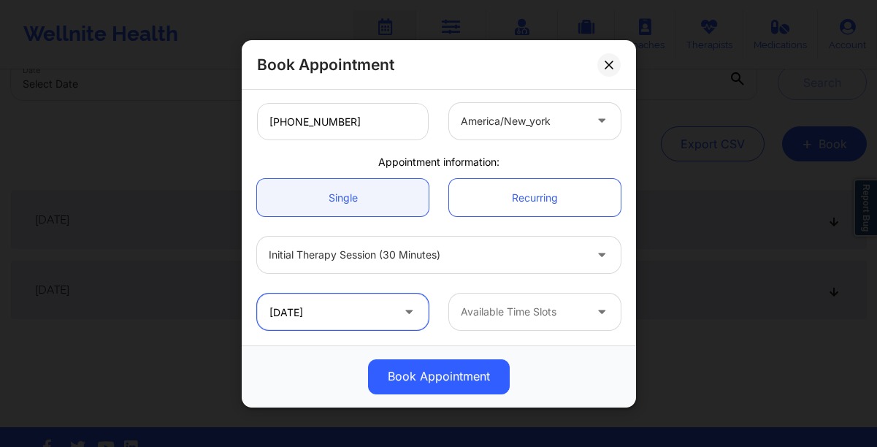
click at [394, 310] on input "[DATE]" at bounding box center [343, 312] width 172 height 37
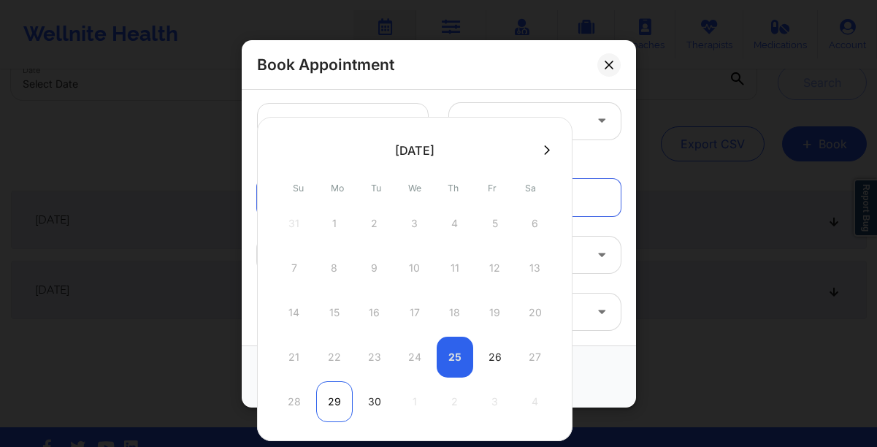
click at [338, 402] on div "29" at bounding box center [334, 401] width 37 height 41
type input "[DATE]"
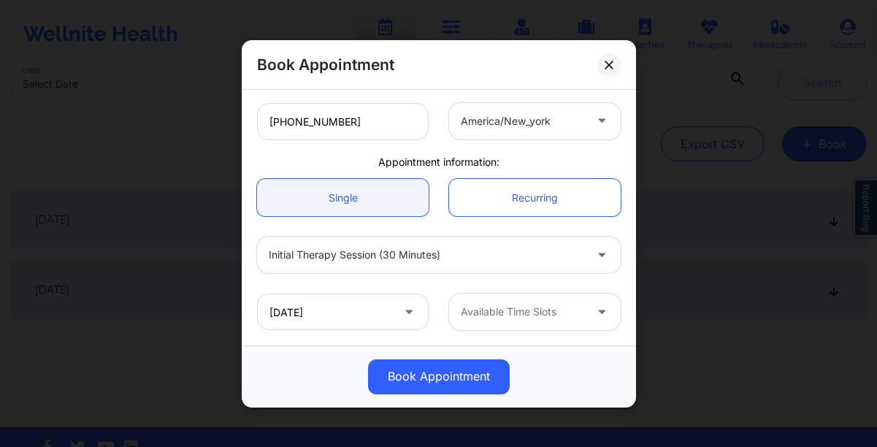
click at [586, 316] on div at bounding box center [603, 312] width 35 height 37
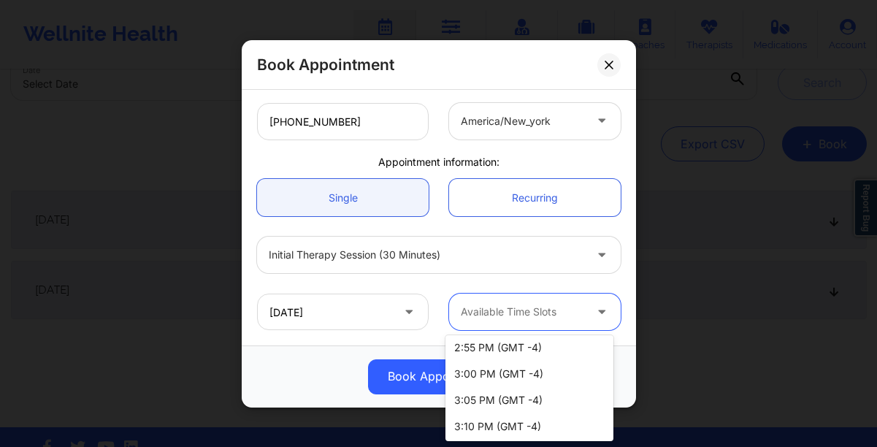
scroll to position [1869, 0]
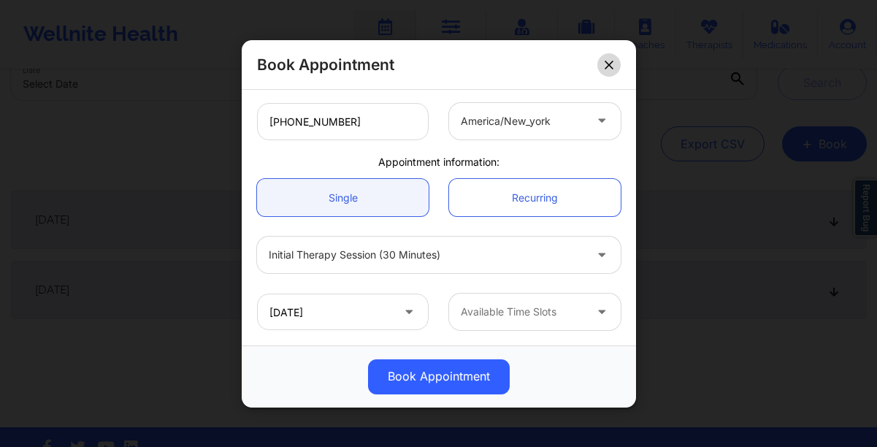
click at [615, 66] on button at bounding box center [609, 64] width 23 height 23
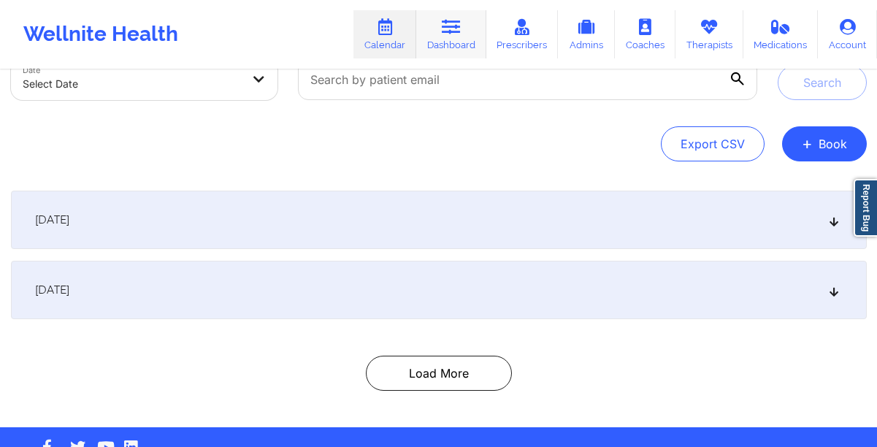
click at [459, 36] on link "Dashboard" at bounding box center [451, 34] width 70 height 48
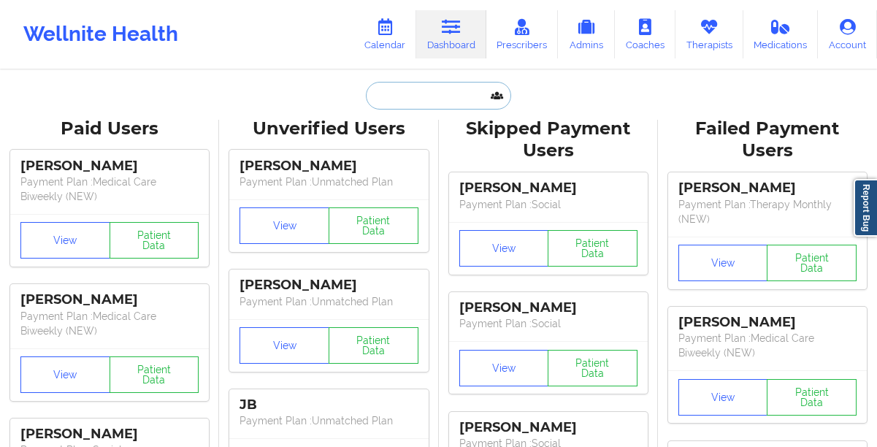
click at [423, 104] on input "text" at bounding box center [438, 96] width 145 height 28
paste input "[PERSON_NAME]"
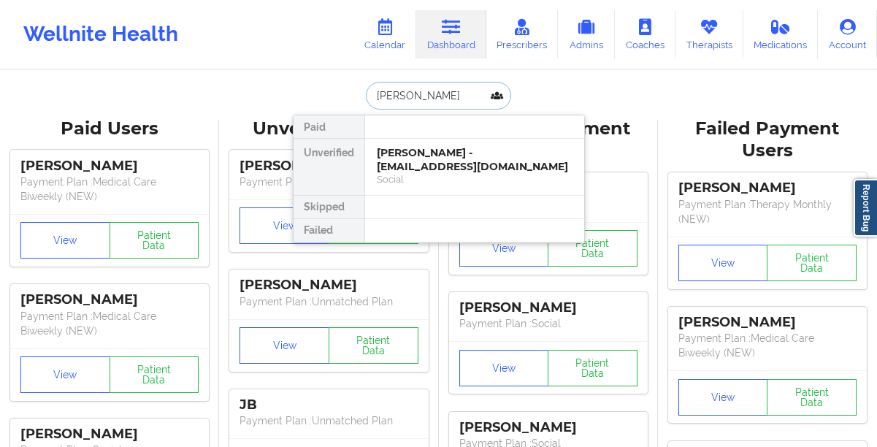
type input "[PERSON_NAME]"
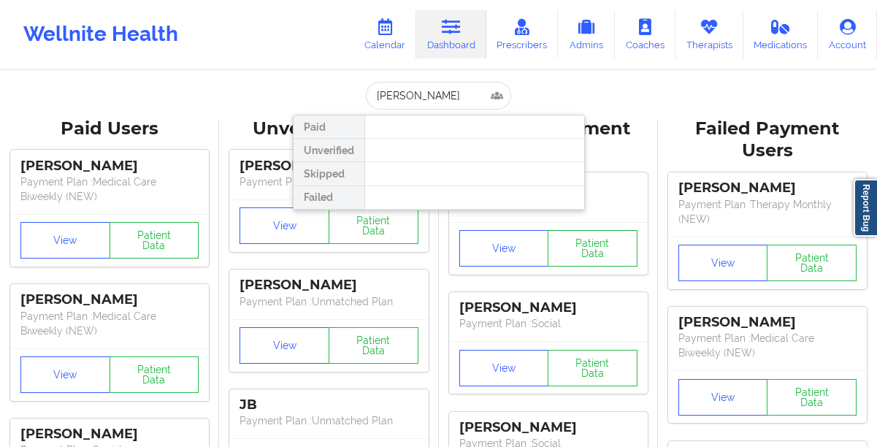
click at [392, 30] on icon at bounding box center [384, 27] width 19 height 16
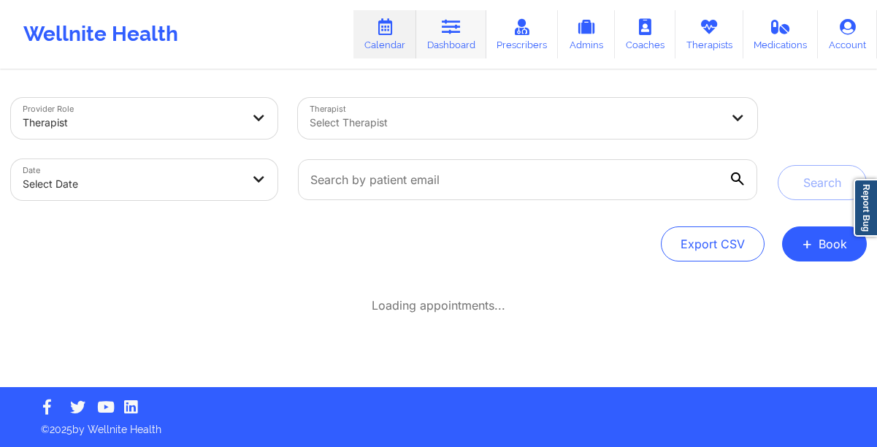
click at [433, 39] on link "Dashboard" at bounding box center [451, 34] width 70 height 48
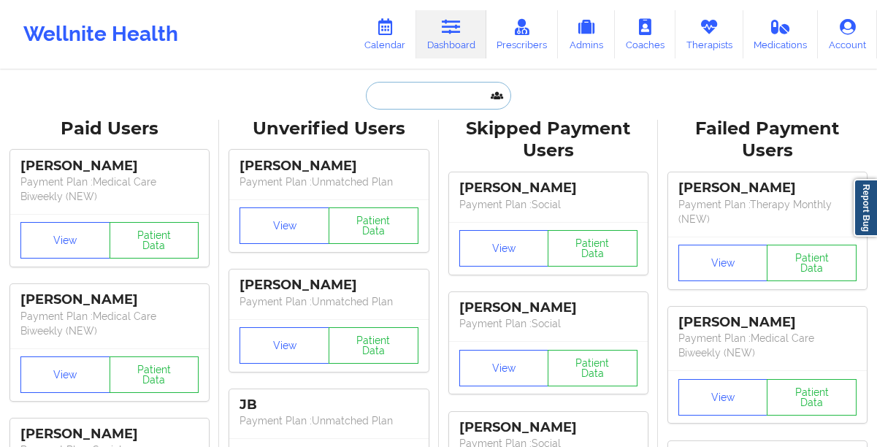
click at [411, 94] on input "text" at bounding box center [438, 96] width 145 height 28
paste input "[EMAIL_ADDRESS][DOMAIN_NAME]"
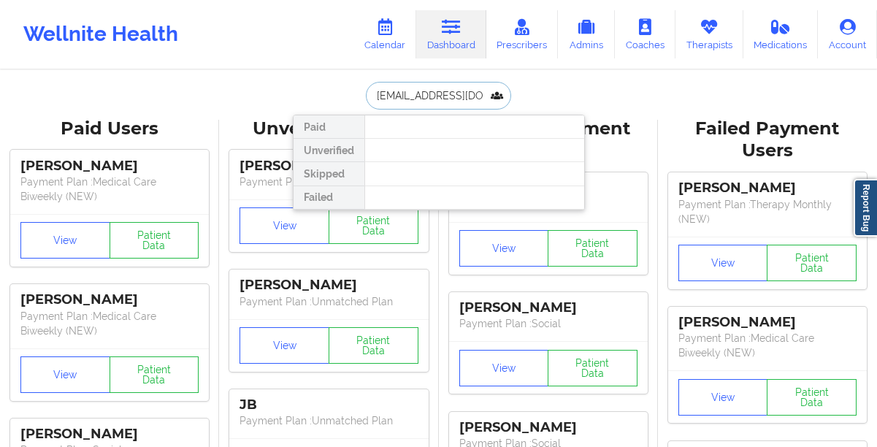
paste input "[PERSON_NAME]"
type input "[PERSON_NAME]"
